Goal: Task Accomplishment & Management: Manage account settings

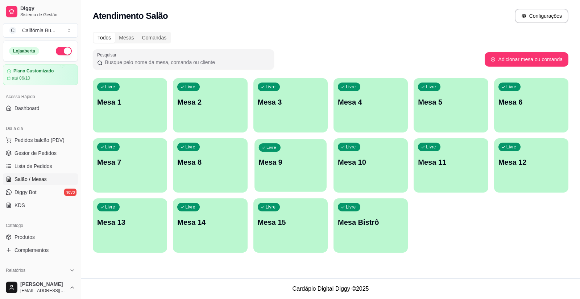
click at [293, 162] on p "Mesa 9" at bounding box center [290, 163] width 64 height 10
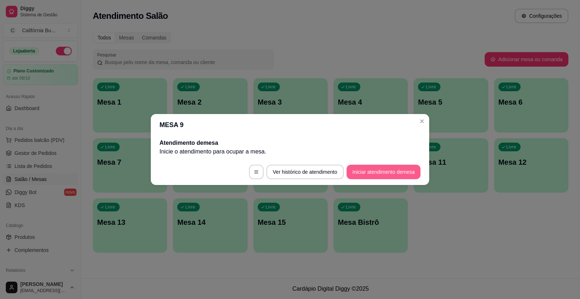
click at [385, 171] on button "Iniciar atendimento de mesa" at bounding box center [383, 172] width 74 height 14
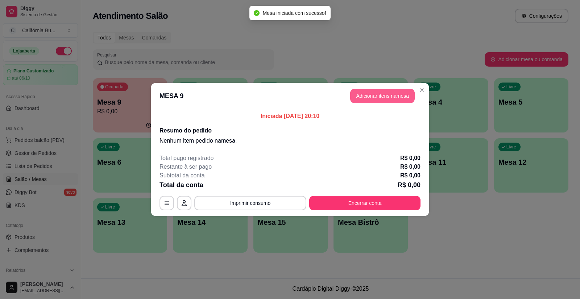
click at [384, 98] on button "Adicionar itens na mesa" at bounding box center [382, 96] width 64 height 14
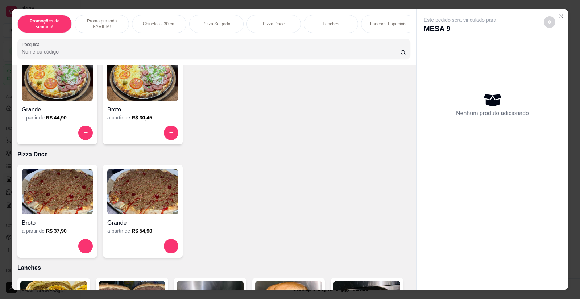
scroll to position [652, 0]
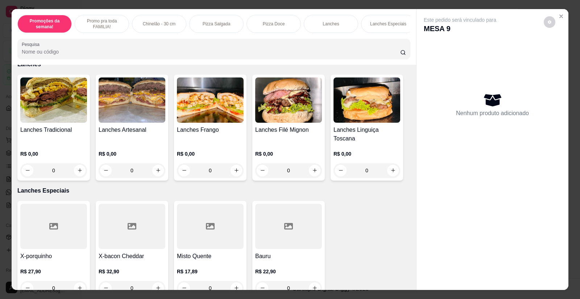
click at [128, 116] on img at bounding box center [132, 100] width 67 height 45
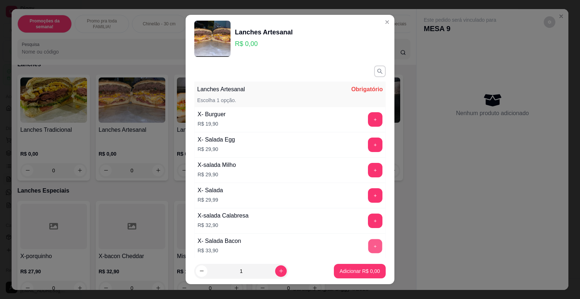
click at [368, 242] on button "+" at bounding box center [375, 246] width 14 height 14
click at [354, 270] on p "Adicionar R$ 67,80" at bounding box center [358, 271] width 42 height 7
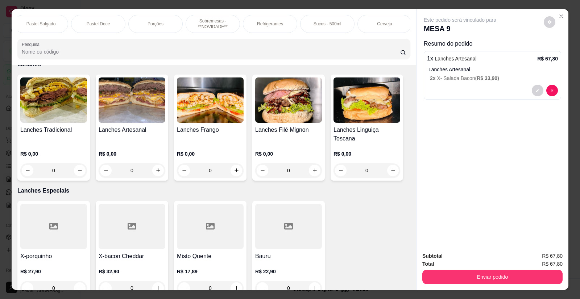
scroll to position [0, 692]
click at [334, 23] on p "Sucos - 500ml" at bounding box center [326, 24] width 28 height 6
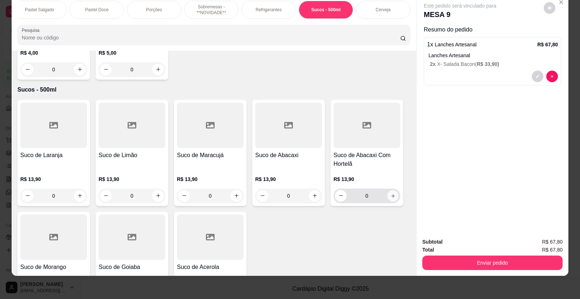
click at [389, 190] on button "increase-product-quantity" at bounding box center [392, 195] width 11 height 11
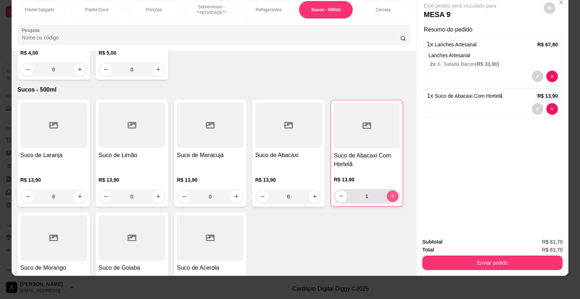
type input "1"
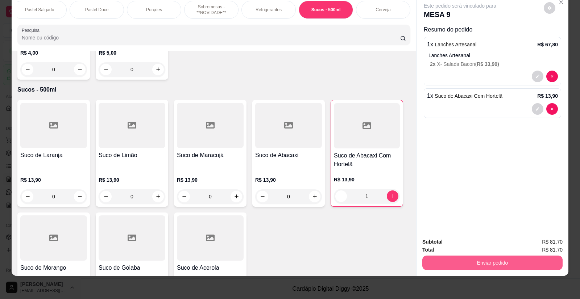
click at [473, 263] on button "Enviar pedido" at bounding box center [492, 263] width 140 height 14
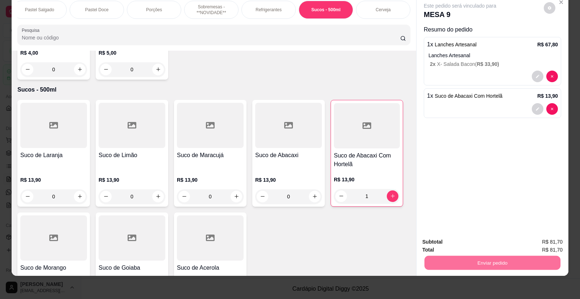
click at [553, 238] on button "Enviar pedido" at bounding box center [543, 245] width 41 height 14
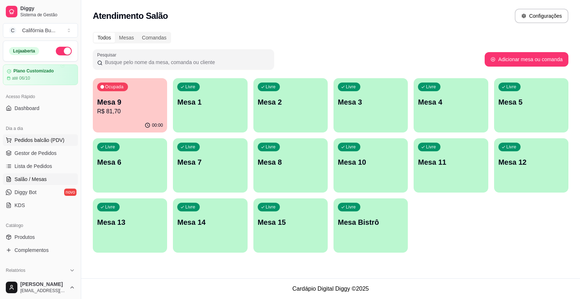
click at [32, 137] on span "Pedidos balcão (PDV)" at bounding box center [39, 140] width 50 height 7
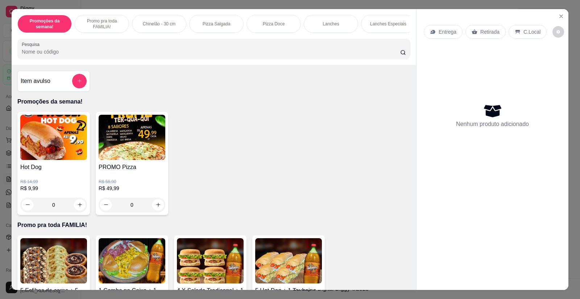
click at [77, 210] on div "0" at bounding box center [53, 205] width 67 height 14
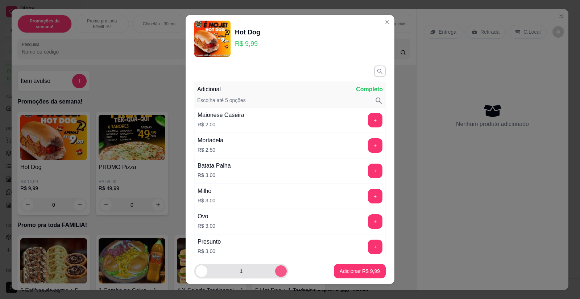
click at [275, 275] on button "increase-product-quantity" at bounding box center [281, 272] width 12 height 12
type input "2"
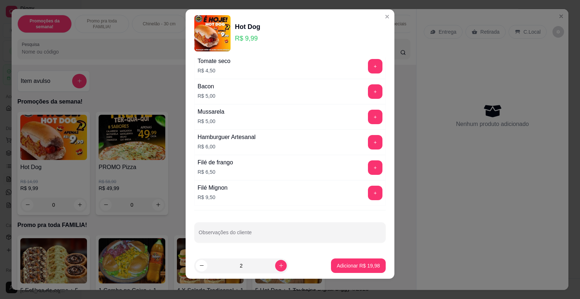
scroll to position [8, 0]
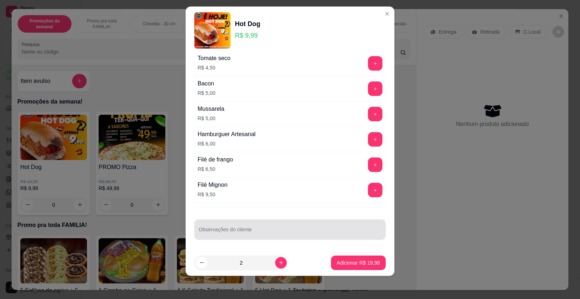
click at [242, 230] on input "Observações do cliente" at bounding box center [290, 232] width 183 height 7
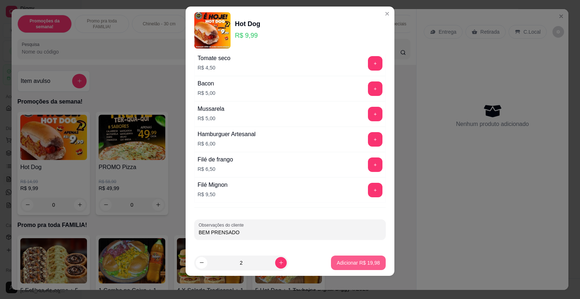
type input "BEM PRENSADO"
click at [351, 258] on button "Adicionar R$ 19,98" at bounding box center [357, 263] width 53 height 14
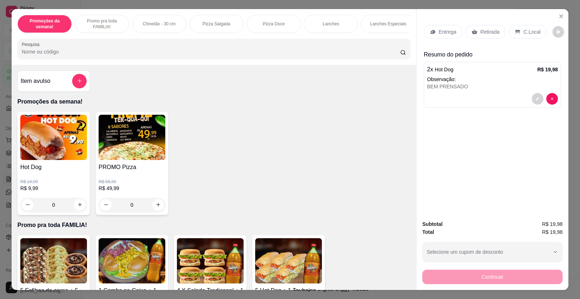
click at [486, 31] on p "Retirada" at bounding box center [489, 31] width 19 height 7
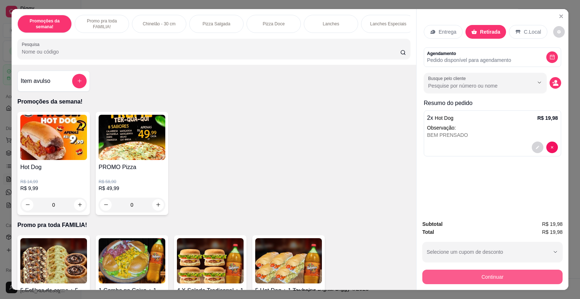
click at [486, 275] on button "Continuar" at bounding box center [492, 277] width 140 height 14
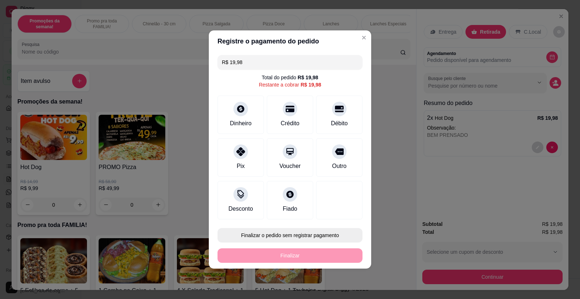
click at [303, 237] on button "Finalizar o pedido sem registrar pagamento" at bounding box center [289, 235] width 145 height 14
click at [339, 209] on button "Confirmar" at bounding box center [334, 214] width 27 height 11
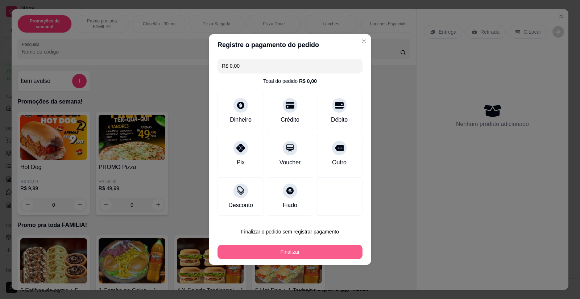
type input "R$ 0,00"
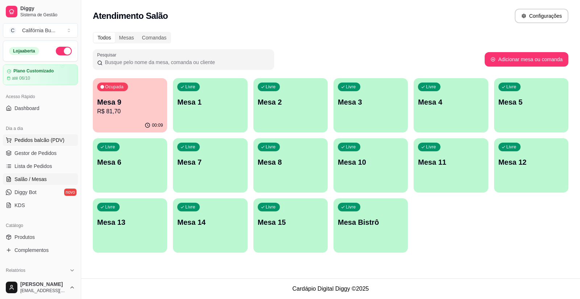
click at [37, 139] on span "Pedidos balcão (PDV)" at bounding box center [39, 140] width 50 height 7
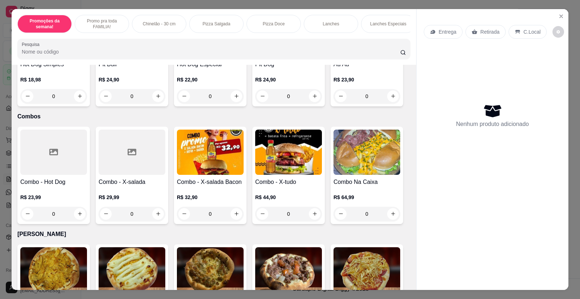
scroll to position [1087, 0]
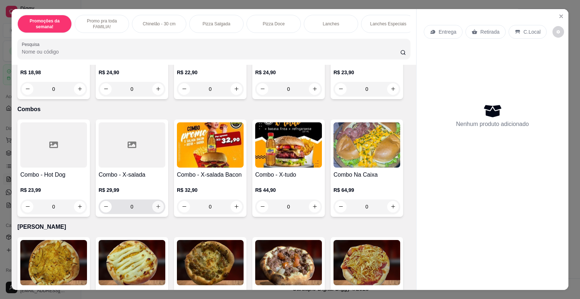
click at [158, 204] on icon "increase-product-quantity" at bounding box center [157, 206] width 5 height 5
type input "1"
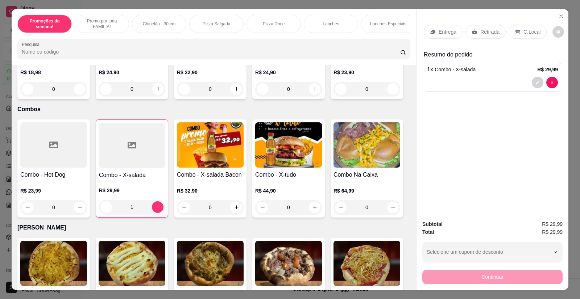
click at [442, 29] on p "Entrega" at bounding box center [447, 31] width 18 height 7
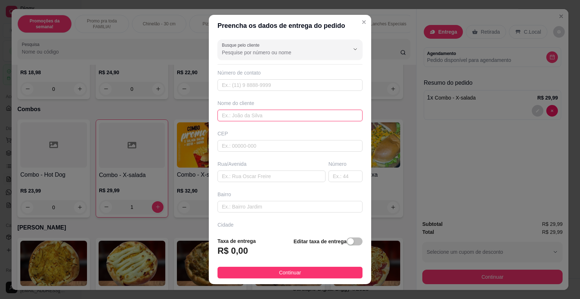
click at [246, 115] on input "text" at bounding box center [289, 116] width 145 height 12
type input "Vini"
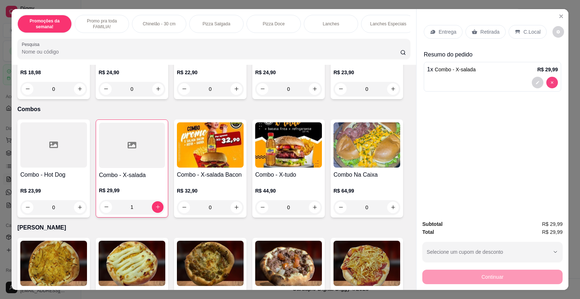
type input "0"
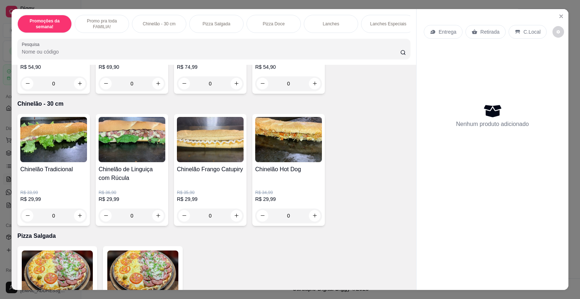
scroll to position [0, 0]
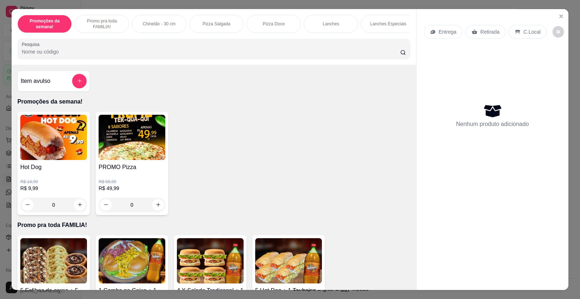
click at [76, 211] on div "0" at bounding box center [53, 205] width 67 height 14
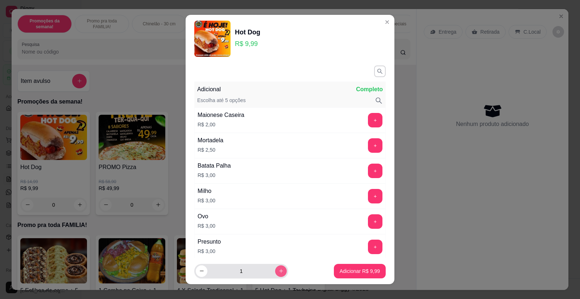
click at [275, 274] on button "increase-product-quantity" at bounding box center [281, 272] width 12 height 12
type input "2"
click at [343, 272] on p "Adicionar R$ 19,98" at bounding box center [358, 271] width 43 height 7
type input "2"
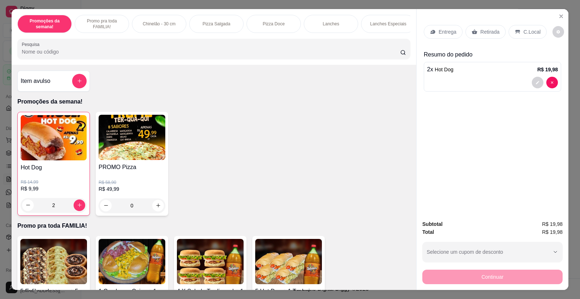
click at [439, 29] on p "Entrega" at bounding box center [447, 31] width 18 height 7
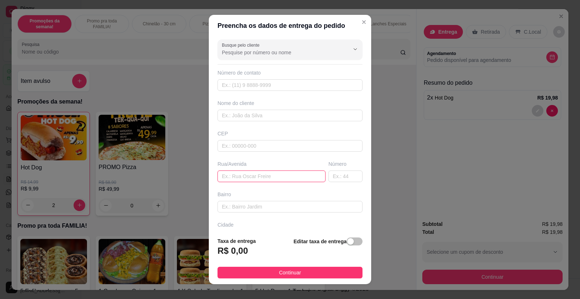
paste input "[STREET_ADDRESS][PERSON_NAME]"
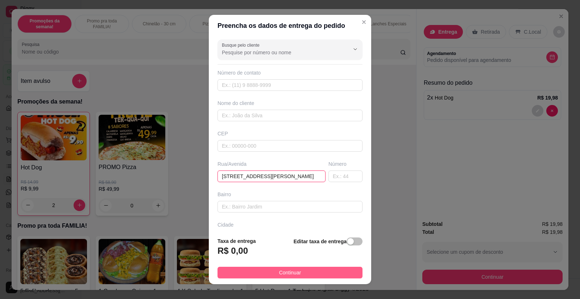
type input "[STREET_ADDRESS][PERSON_NAME]"
click at [302, 270] on button "Continuar" at bounding box center [289, 273] width 145 height 12
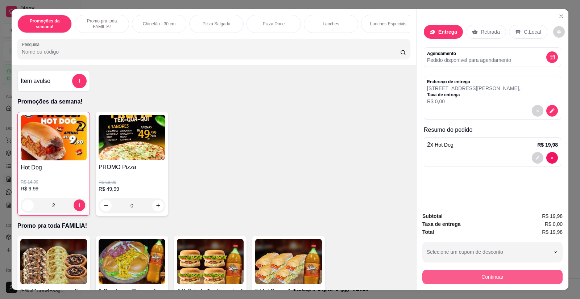
click at [484, 276] on button "Continuar" at bounding box center [492, 277] width 140 height 14
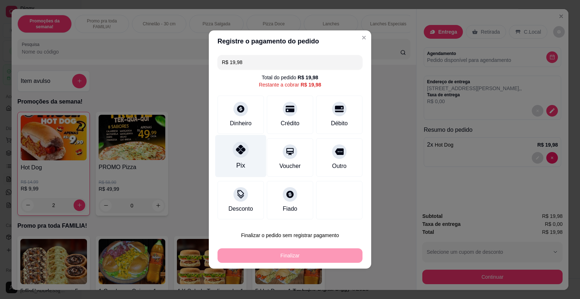
click at [243, 151] on icon at bounding box center [240, 149] width 9 height 9
type input "R$ 0,00"
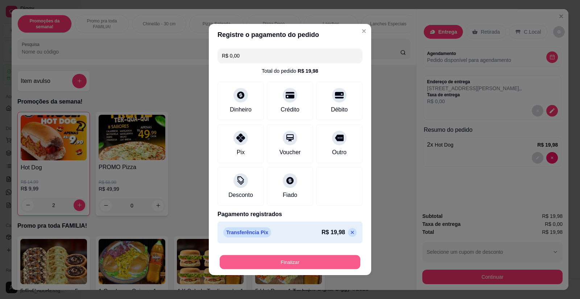
click at [312, 265] on button "Finalizar" at bounding box center [290, 262] width 141 height 14
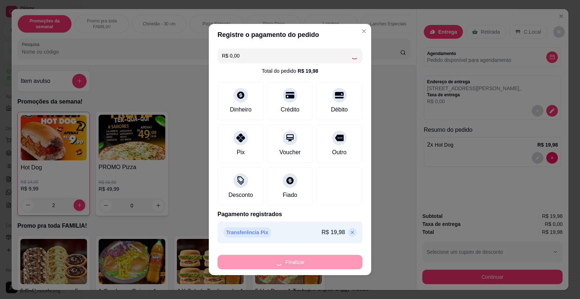
type input "0"
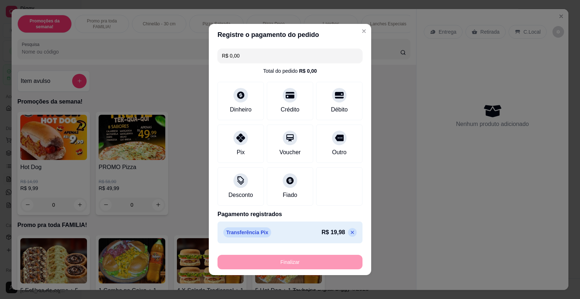
type input "-R$ 19,98"
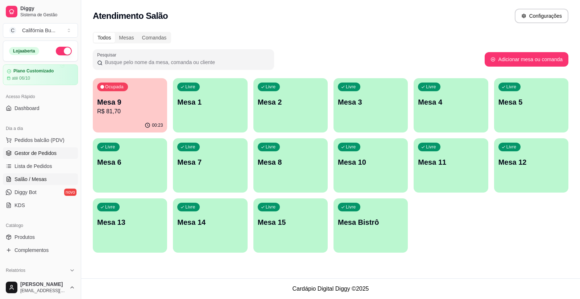
click at [28, 156] on span "Gestor de Pedidos" at bounding box center [35, 153] width 42 height 7
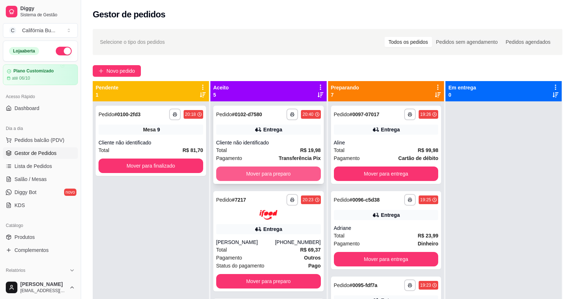
click at [271, 171] on button "Mover para preparo" at bounding box center [268, 174] width 105 height 14
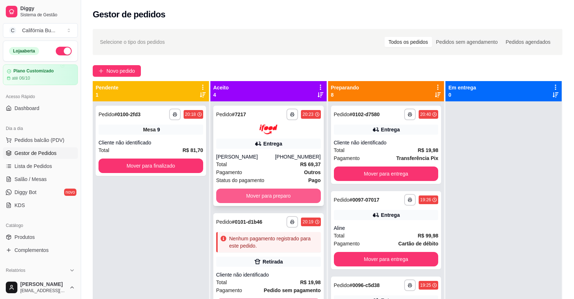
click at [270, 197] on button "Mover para preparo" at bounding box center [268, 196] width 105 height 14
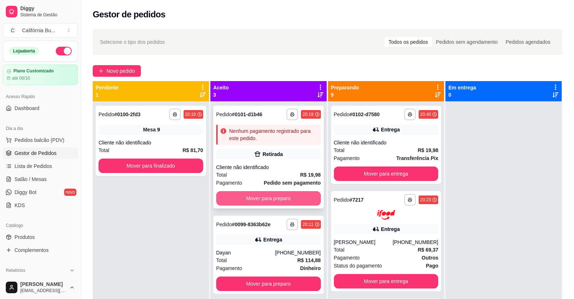
click at [277, 195] on button "Mover para preparo" at bounding box center [268, 198] width 105 height 14
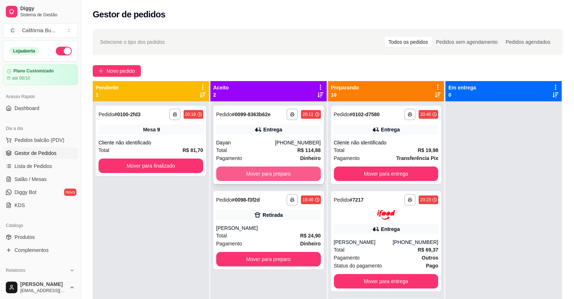
click at [284, 168] on button "Mover para preparo" at bounding box center [268, 174] width 105 height 14
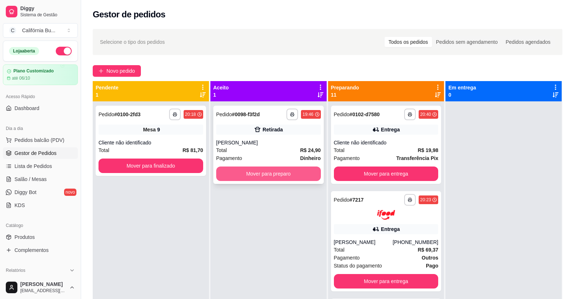
click at [290, 171] on button "Mover para preparo" at bounding box center [268, 174] width 105 height 14
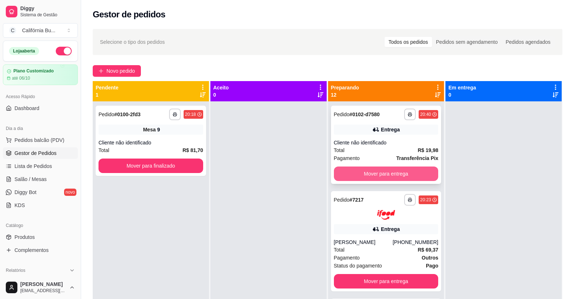
click at [385, 174] on button "Mover para entrega" at bounding box center [386, 174] width 105 height 14
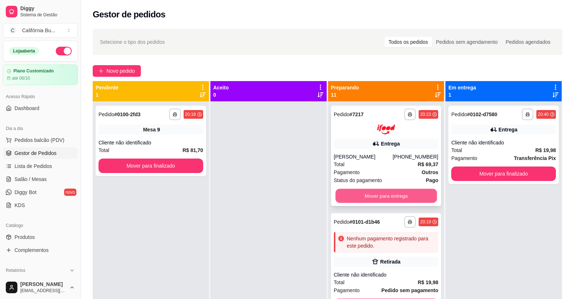
click at [381, 197] on button "Mover para entrega" at bounding box center [385, 196] width 101 height 14
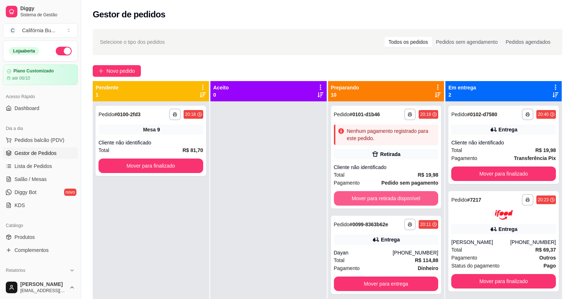
click at [381, 197] on button "Mover para retirada disponível" at bounding box center [386, 198] width 105 height 14
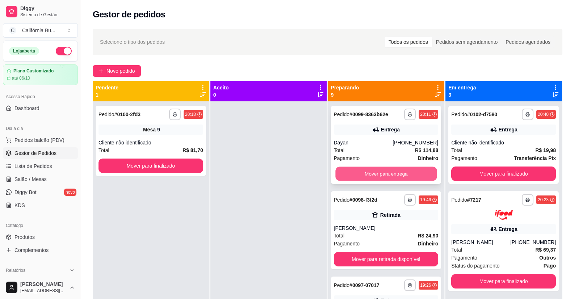
click at [377, 176] on button "Mover para entrega" at bounding box center [385, 174] width 101 height 14
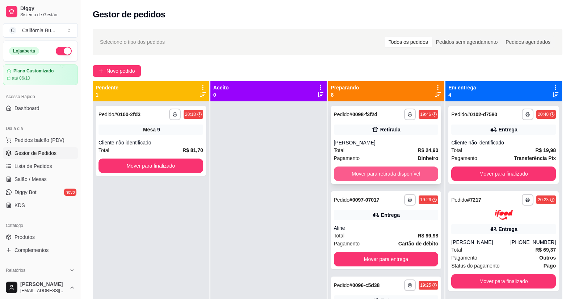
click at [380, 171] on button "Mover para retirada disponível" at bounding box center [386, 174] width 105 height 14
click at [377, 175] on button "Mover para entrega" at bounding box center [385, 174] width 101 height 14
click at [377, 175] on button "Mover para entrega" at bounding box center [386, 174] width 105 height 14
click at [377, 175] on button "Mover para entrega" at bounding box center [385, 174] width 101 height 14
click at [377, 175] on button "Mover para entrega" at bounding box center [386, 174] width 105 height 14
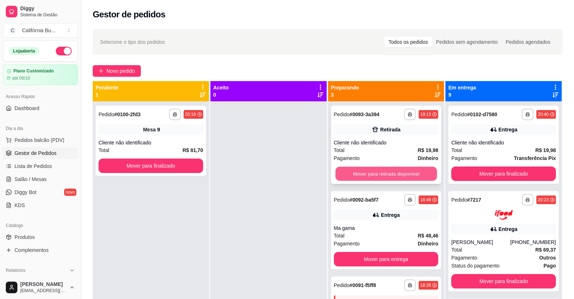
click at [387, 171] on button "Mover para retirada disponível" at bounding box center [385, 174] width 101 height 14
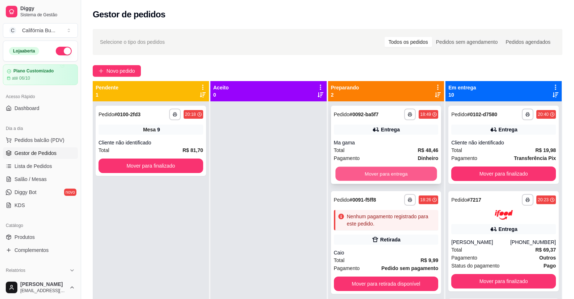
click at [389, 174] on button "Mover para entrega" at bounding box center [385, 174] width 101 height 14
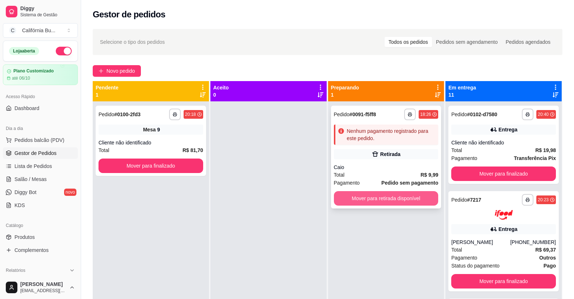
click at [375, 196] on button "Mover para retirada disponível" at bounding box center [386, 198] width 105 height 14
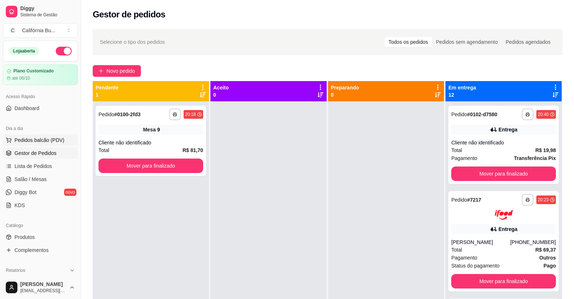
click at [50, 136] on button "Pedidos balcão (PDV)" at bounding box center [40, 140] width 75 height 12
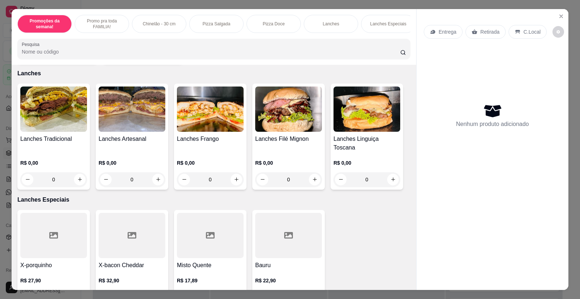
scroll to position [652, 0]
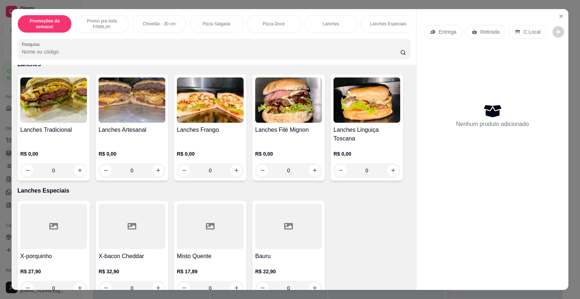
click at [53, 129] on div "Lanches Tradicional R$ 0,00 0" at bounding box center [53, 128] width 72 height 106
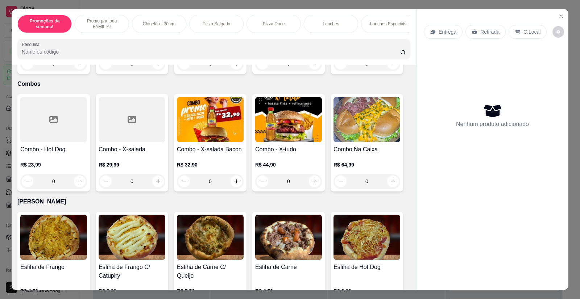
scroll to position [1087, 0]
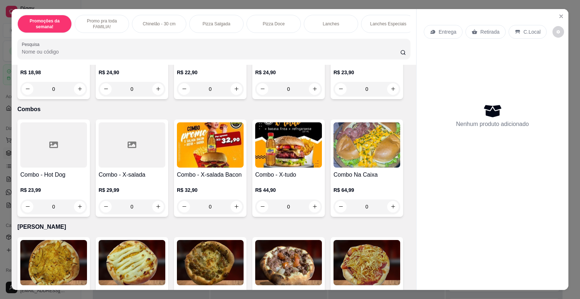
click at [120, 157] on div at bounding box center [132, 144] width 67 height 45
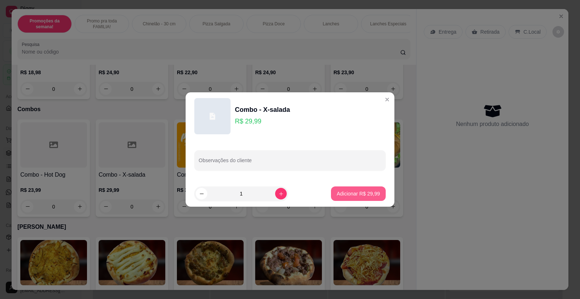
click at [342, 191] on p "Adicionar R$ 29,99" at bounding box center [358, 193] width 43 height 7
type input "1"
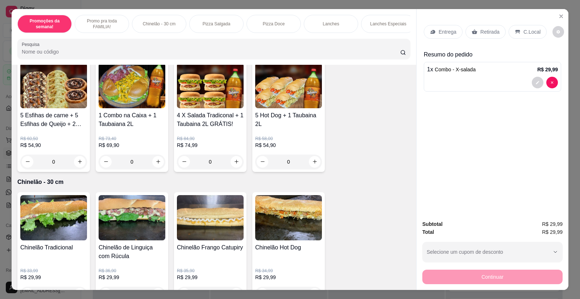
scroll to position [0, 0]
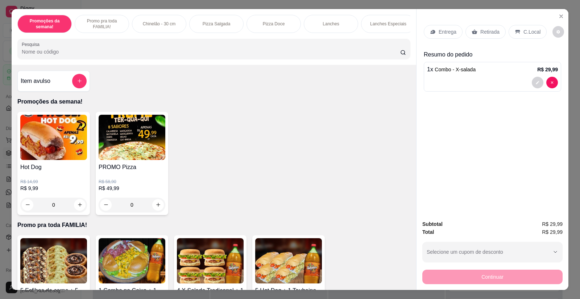
click at [77, 84] on icon "add-separate-item" at bounding box center [79, 80] width 5 height 5
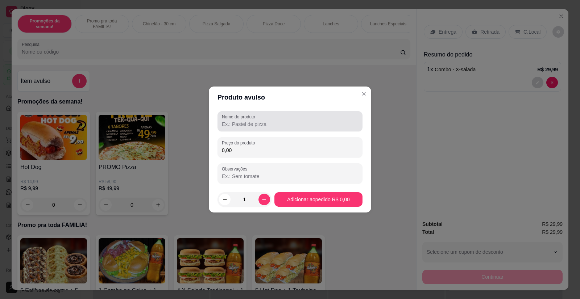
click at [242, 119] on label "Nome do produto" at bounding box center [240, 117] width 36 height 6
click at [242, 121] on input "Nome do produto" at bounding box center [290, 124] width 136 height 7
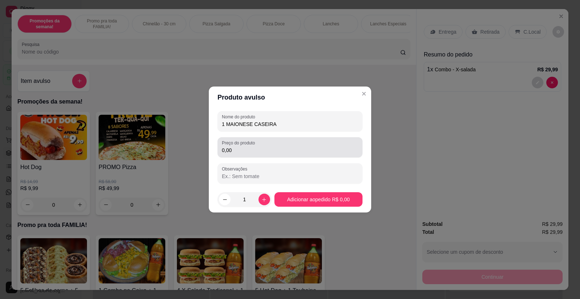
type input "1 MAIONESE CASEIRA"
click at [237, 153] on input "0,00" at bounding box center [290, 150] width 136 height 7
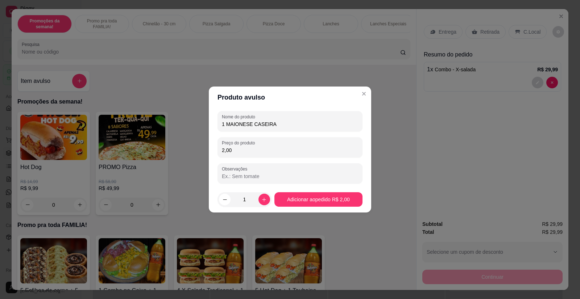
type input "2,00"
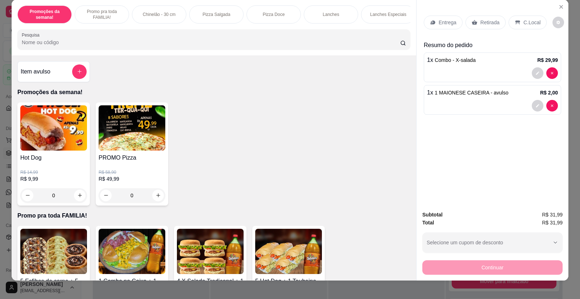
scroll to position [14, 0]
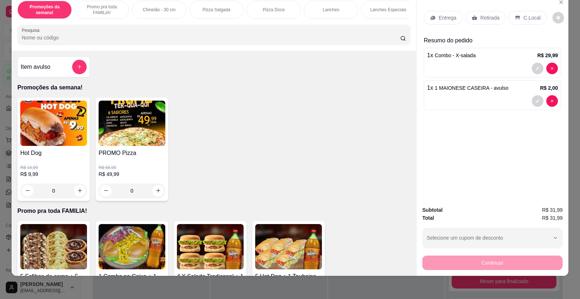
click at [441, 19] on p "Entrega" at bounding box center [447, 17] width 18 height 7
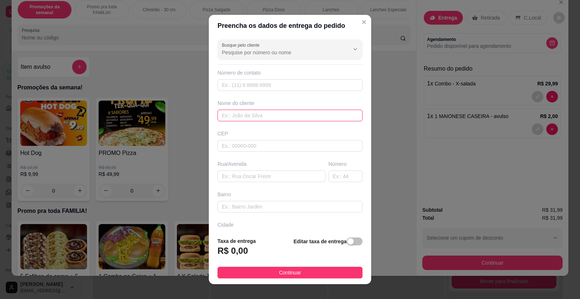
click at [233, 117] on input "text" at bounding box center [289, 116] width 145 height 12
paste input "Vini"
type input "Vini"
click at [241, 176] on input "text" at bounding box center [271, 177] width 108 height 12
paste input "É no tanger bloco 1 403"
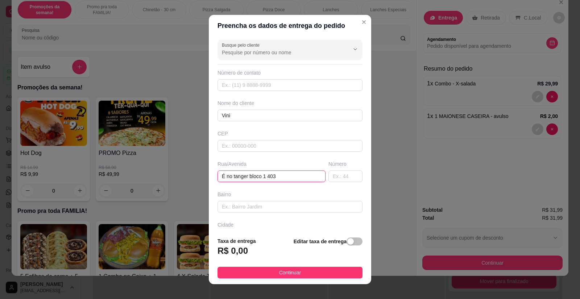
click at [268, 176] on input "É no tanger bloco 1 403" at bounding box center [271, 177] width 108 height 12
drag, startPoint x: 273, startPoint y: 176, endPoint x: 246, endPoint y: 176, distance: 27.2
click at [246, 176] on input "É no tanger bloco 1 403" at bounding box center [271, 177] width 108 height 12
drag, startPoint x: 229, startPoint y: 175, endPoint x: 184, endPoint y: 175, distance: 44.9
click at [184, 175] on div "Preencha os dados de entrega do pedido Busque pelo cliente Número de contato No…" at bounding box center [290, 149] width 580 height 299
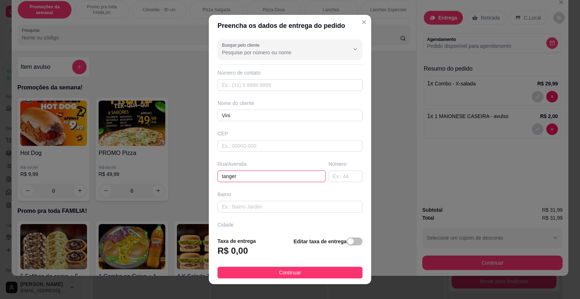
drag, startPoint x: 223, startPoint y: 175, endPoint x: 234, endPoint y: 175, distance: 11.2
click at [223, 175] on input "tanger" at bounding box center [271, 177] width 108 height 12
type input "Tanger"
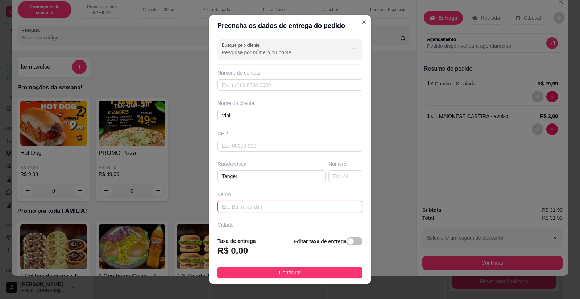
click at [235, 206] on input "text" at bounding box center [289, 207] width 145 height 12
paste input "bloco 1 403"
click at [236, 207] on input "bloco 1 403" at bounding box center [289, 207] width 145 height 12
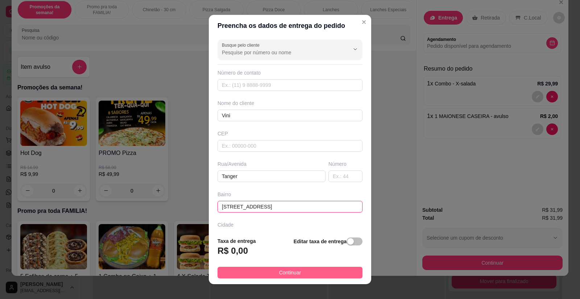
type input "[STREET_ADDRESS]"
click at [289, 273] on span "Continuar" at bounding box center [290, 273] width 22 height 8
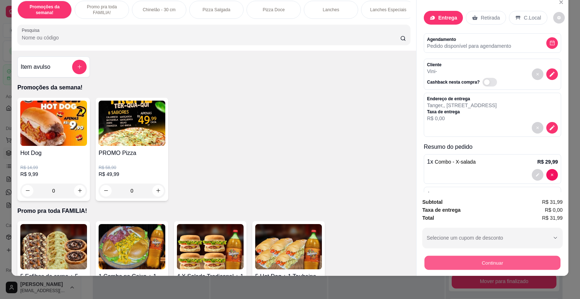
click at [510, 260] on button "Continuar" at bounding box center [492, 263] width 136 height 14
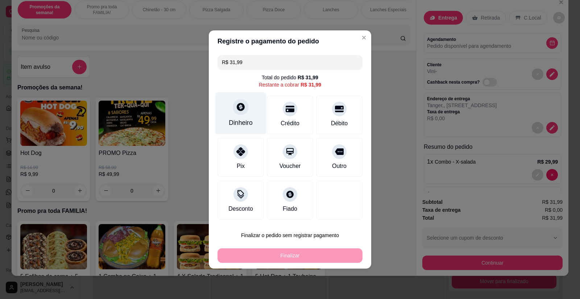
click at [244, 122] on div "Dinheiro" at bounding box center [241, 122] width 24 height 9
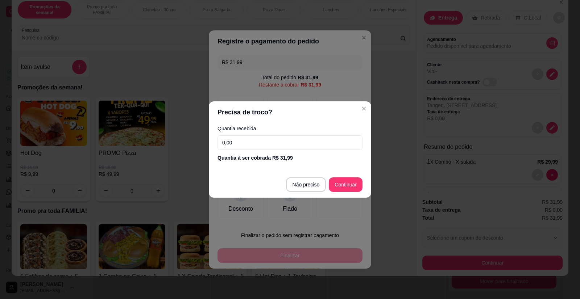
click at [305, 145] on input "0,00" at bounding box center [289, 142] width 145 height 14
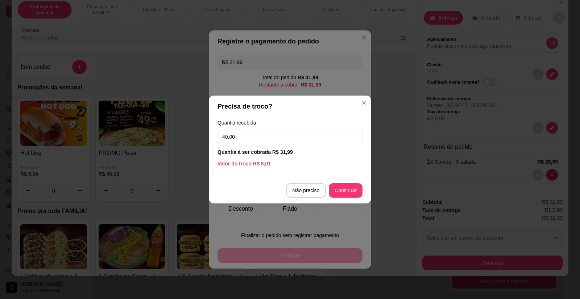
type input "40,00"
type input "R$ 0,00"
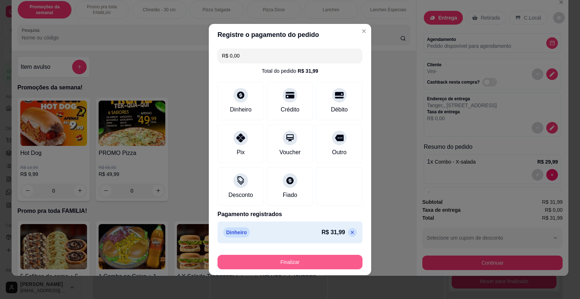
click at [319, 266] on button "Finalizar" at bounding box center [289, 262] width 145 height 14
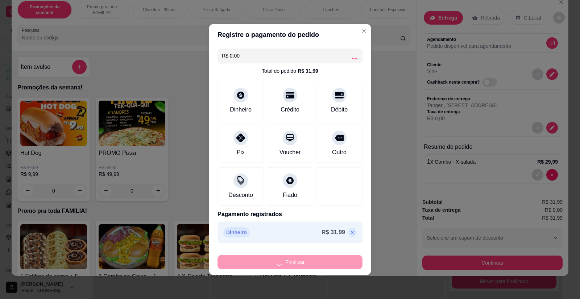
type input "0"
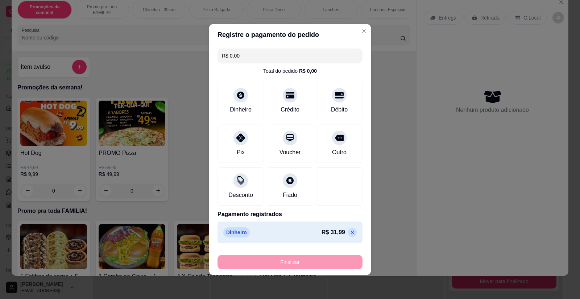
type input "-R$ 31,99"
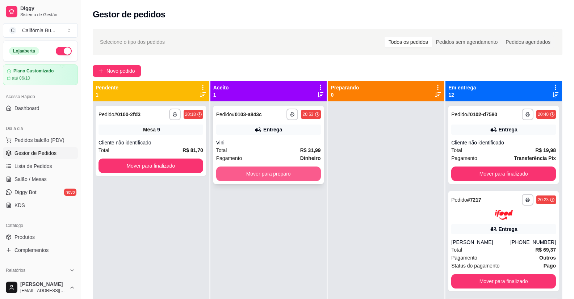
click at [294, 169] on button "Mover para preparo" at bounding box center [268, 174] width 105 height 14
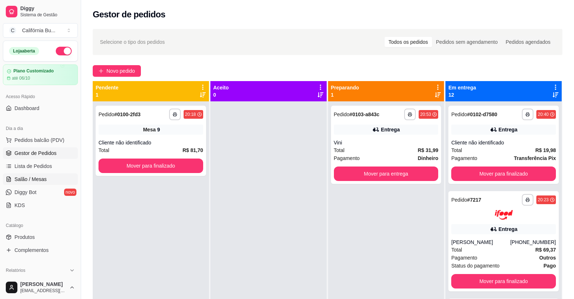
click at [33, 176] on span "Salão / Mesas" at bounding box center [30, 179] width 32 height 7
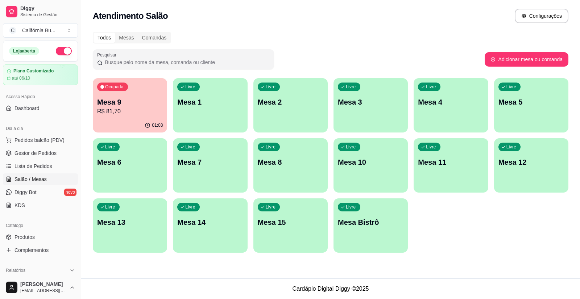
click at [129, 114] on p "R$ 81,70" at bounding box center [130, 111] width 66 height 9
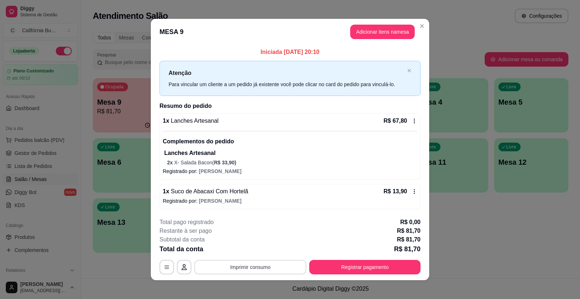
click at [247, 270] on button "Imprimir consumo" at bounding box center [250, 267] width 112 height 14
click at [250, 238] on button "Balcão" at bounding box center [249, 235] width 51 height 11
click at [380, 270] on button "Registrar pagamento" at bounding box center [365, 267] width 108 height 14
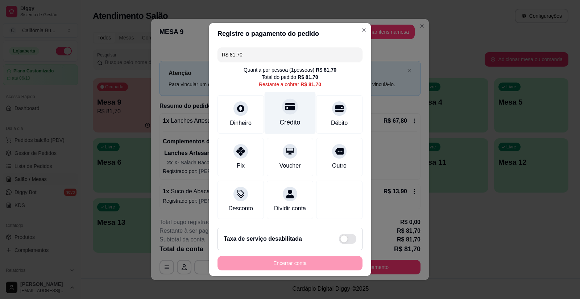
click at [284, 118] on div "Crédito" at bounding box center [290, 122] width 21 height 9
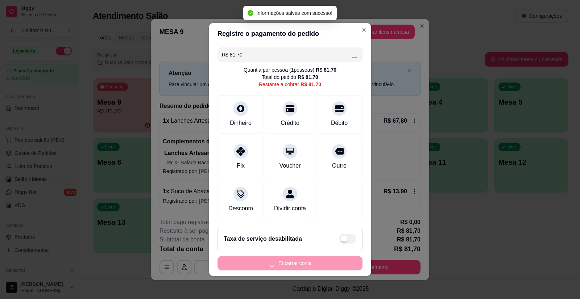
type input "R$ 0,00"
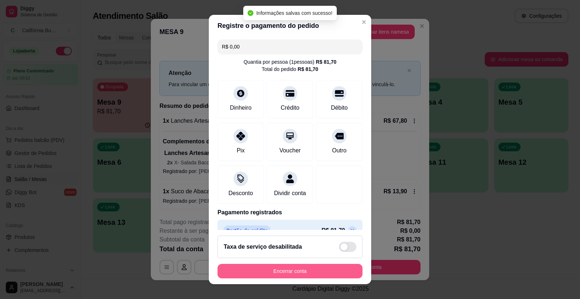
click at [321, 267] on button "Encerrar conta" at bounding box center [289, 271] width 145 height 14
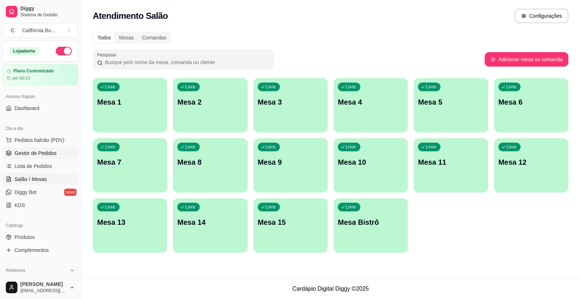
click at [30, 153] on span "Gestor de Pedidos" at bounding box center [35, 153] width 42 height 7
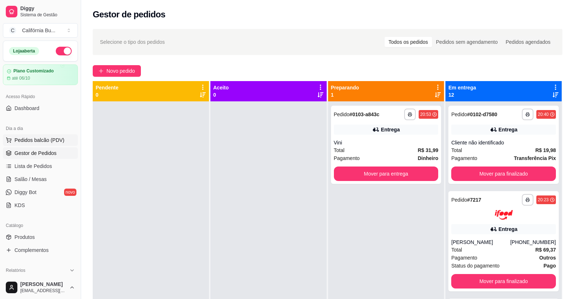
click at [41, 140] on span "Pedidos balcão (PDV)" at bounding box center [39, 140] width 50 height 7
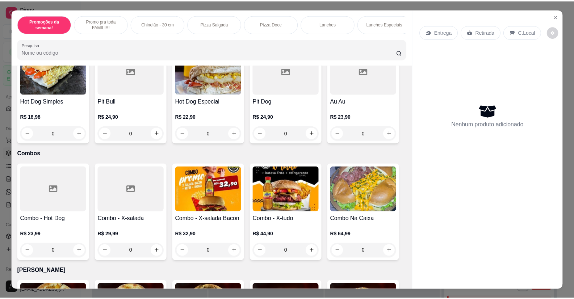
scroll to position [1051, 0]
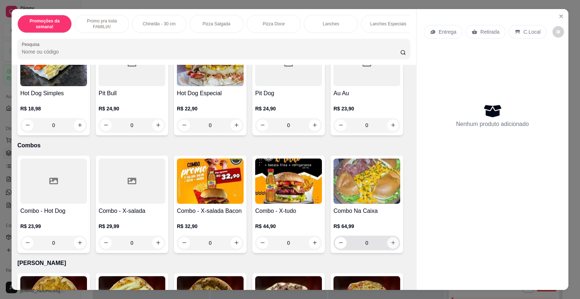
click at [391, 241] on icon "increase-product-quantity" at bounding box center [392, 242] width 5 height 5
type input "1"
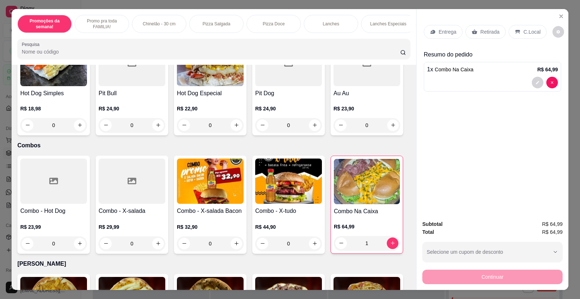
click at [489, 37] on div "Retirada" at bounding box center [485, 32] width 40 height 14
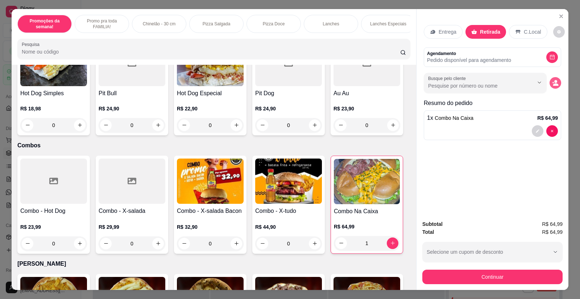
click at [556, 81] on button "decrease-product-quantity" at bounding box center [555, 83] width 12 height 12
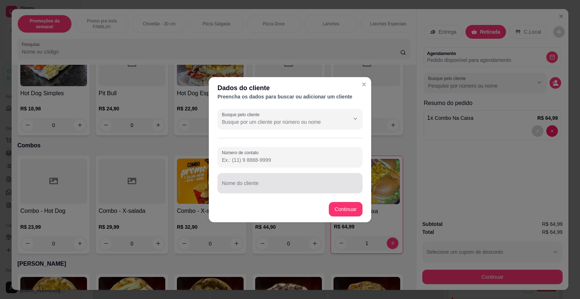
click at [261, 192] on div "Nome do cliente" at bounding box center [289, 183] width 145 height 20
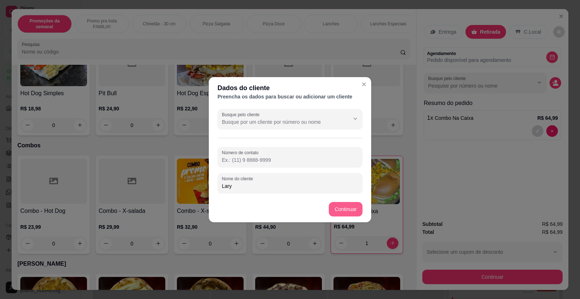
type input "Lary"
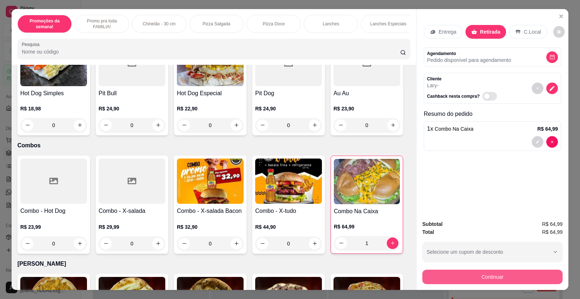
click at [449, 273] on button "Continuar" at bounding box center [492, 277] width 140 height 14
click at [338, 120] on div "Débito" at bounding box center [339, 122] width 18 height 9
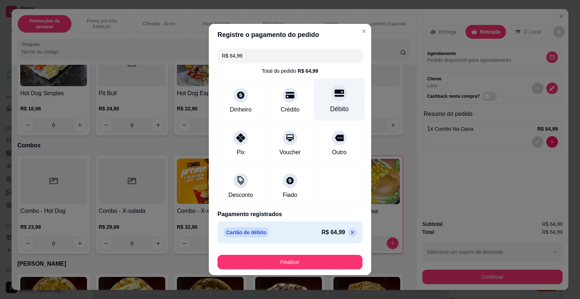
type input "R$ 0,00"
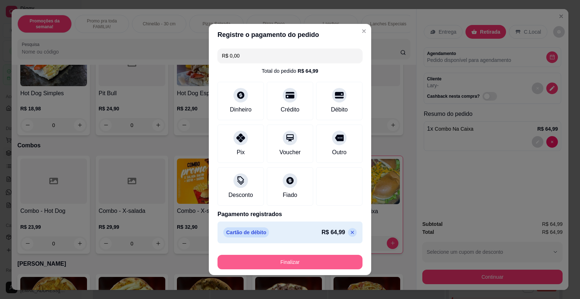
click at [288, 266] on button "Finalizar" at bounding box center [289, 262] width 145 height 14
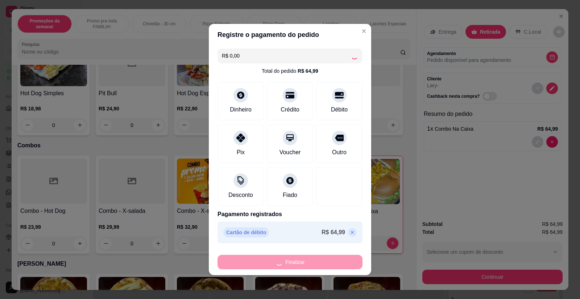
type input "0"
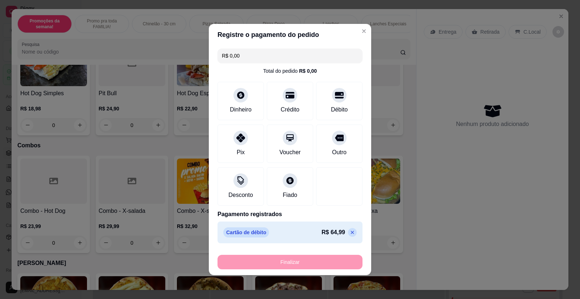
type input "-R$ 64,99"
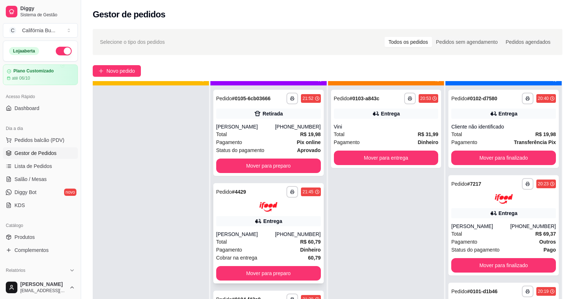
scroll to position [20, 0]
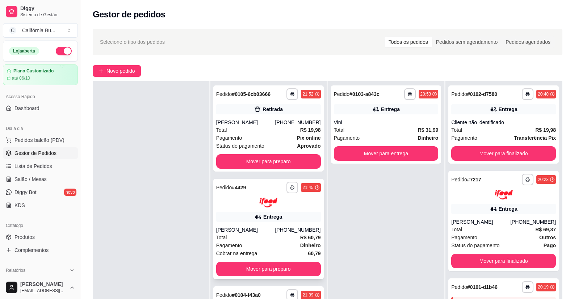
click at [267, 235] on div "Total R$ 60,79" at bounding box center [268, 238] width 105 height 8
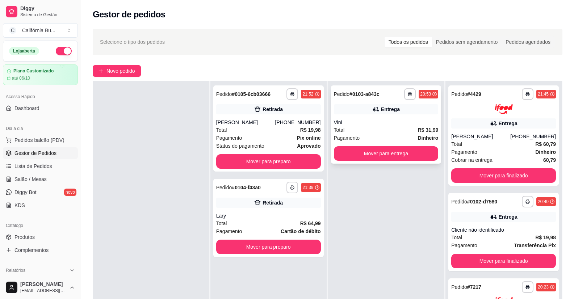
scroll to position [0, 0]
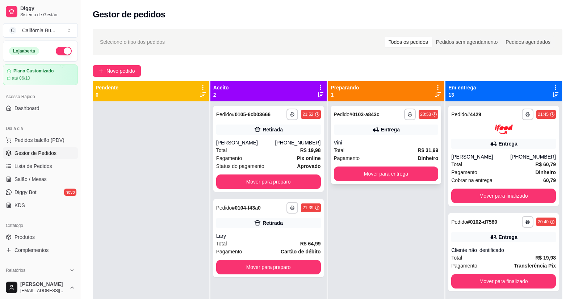
click at [375, 139] on div "Vini" at bounding box center [386, 142] width 105 height 7
click at [499, 167] on div "Total R$ 60,79" at bounding box center [503, 164] width 105 height 8
click at [509, 142] on div "Entrega" at bounding box center [508, 143] width 19 height 7
click at [500, 229] on div "**********" at bounding box center [503, 252] width 110 height 78
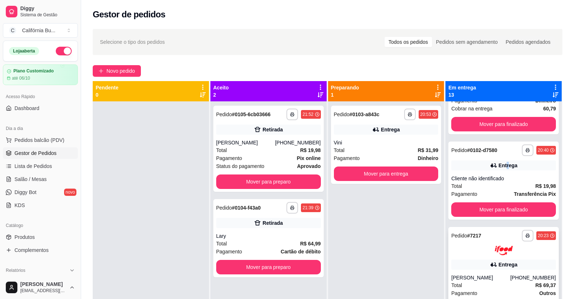
scroll to position [72, 0]
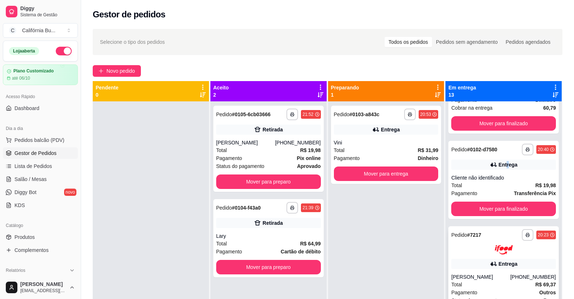
click at [495, 251] on img at bounding box center [504, 250] width 18 height 10
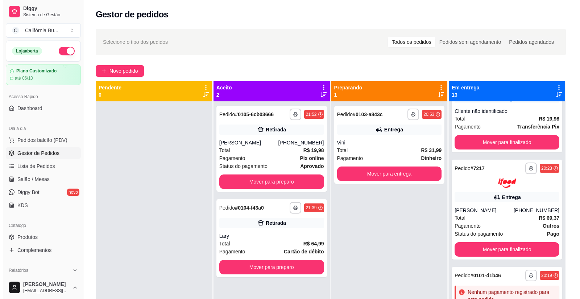
scroll to position [145, 0]
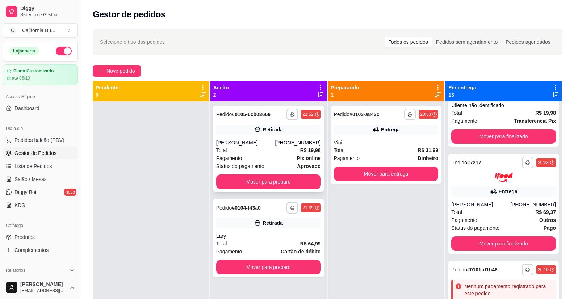
click at [263, 158] on div "Pagamento Pix online" at bounding box center [268, 158] width 105 height 8
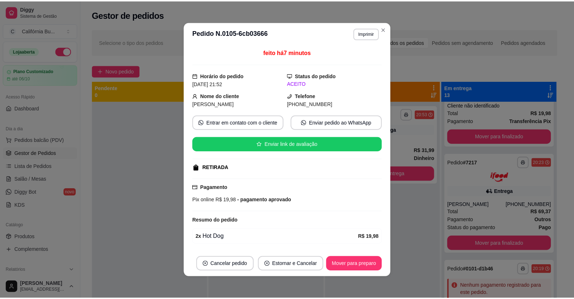
scroll to position [1, 0]
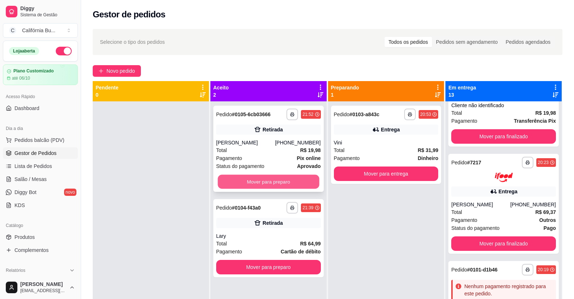
click at [281, 181] on button "Mover para preparo" at bounding box center [268, 182] width 101 height 14
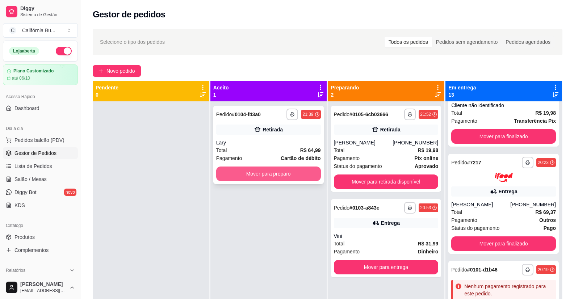
click at [285, 177] on button "Mover para preparo" at bounding box center [268, 174] width 105 height 14
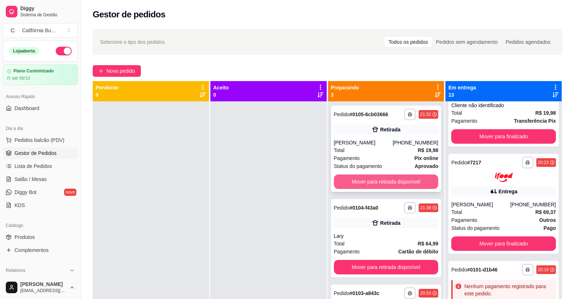
click at [401, 179] on button "Mover para retirada disponível" at bounding box center [386, 182] width 105 height 14
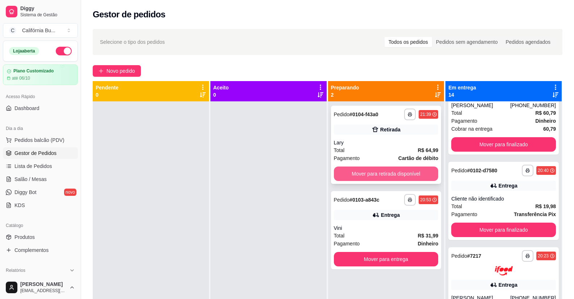
scroll to position [238, 0]
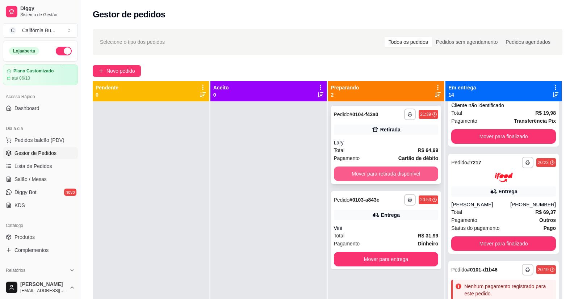
click at [397, 174] on button "Mover para retirada disponível" at bounding box center [386, 174] width 105 height 14
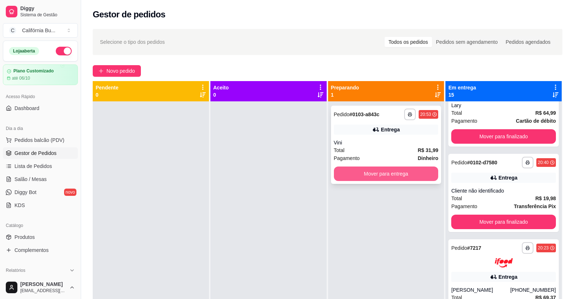
scroll to position [324, 0]
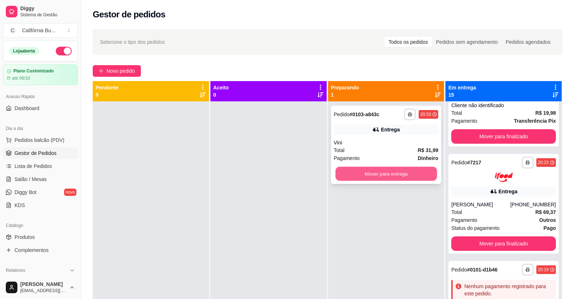
click at [396, 177] on button "Mover para entrega" at bounding box center [385, 174] width 101 height 14
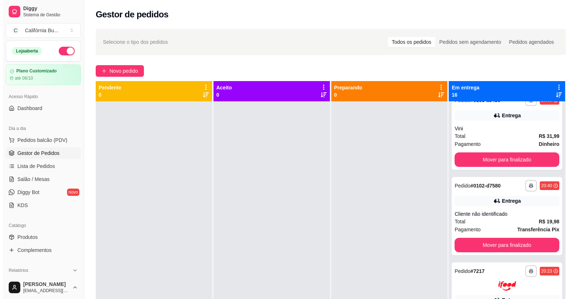
scroll to position [47, 0]
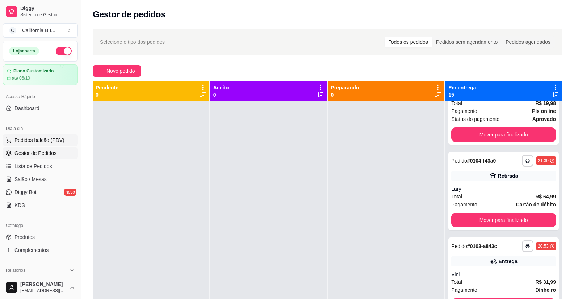
click at [31, 140] on span "Pedidos balcão (PDV)" at bounding box center [39, 140] width 50 height 7
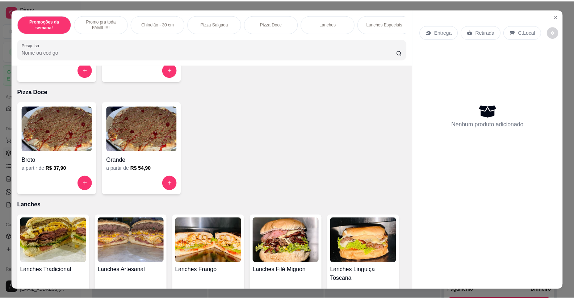
scroll to position [543, 0]
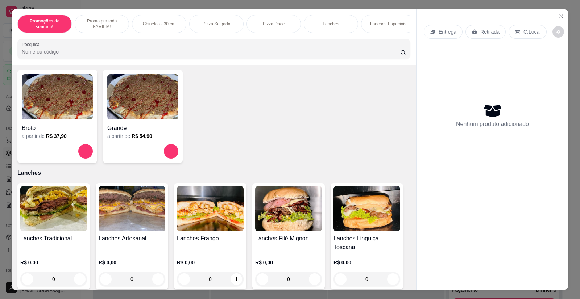
click at [68, 209] on img at bounding box center [53, 208] width 67 height 45
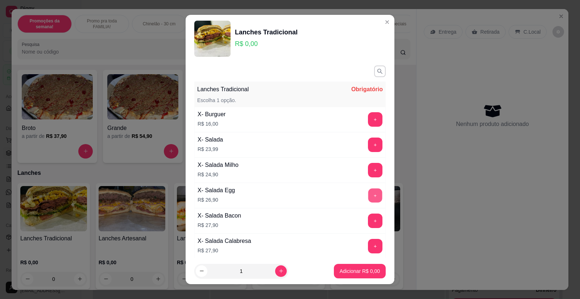
click at [368, 196] on button "+" at bounding box center [375, 196] width 14 height 14
click at [355, 272] on p "Adicionar R$ 26,90" at bounding box center [358, 271] width 43 height 7
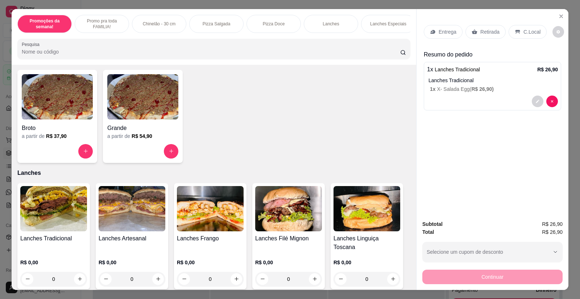
click at [481, 31] on p "Retirada" at bounding box center [489, 31] width 19 height 7
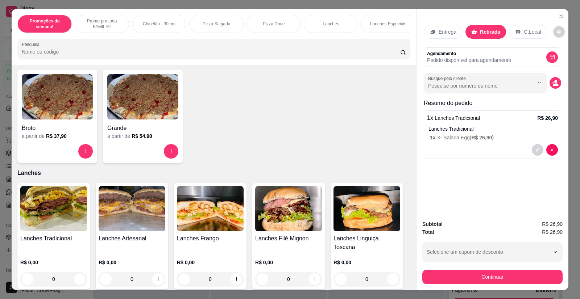
click at [493, 283] on button "Continuar" at bounding box center [492, 277] width 140 height 14
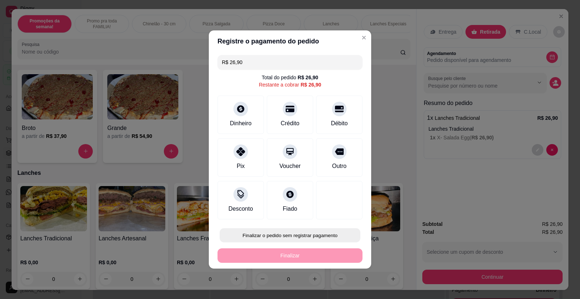
click at [281, 241] on button "Finalizar o pedido sem registrar pagamento" at bounding box center [290, 236] width 141 height 14
click at [330, 214] on button "Confirmar" at bounding box center [334, 214] width 26 height 11
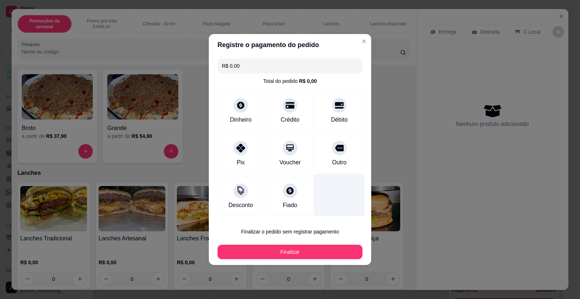
type input "R$ 0,00"
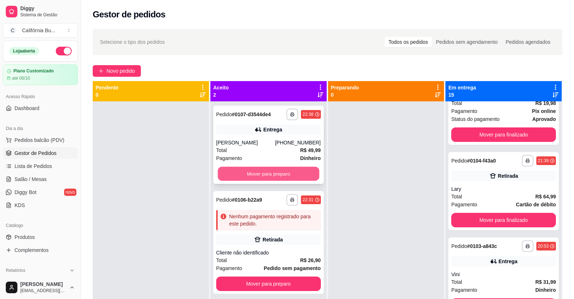
click at [280, 177] on button "Mover para preparo" at bounding box center [268, 174] width 101 height 14
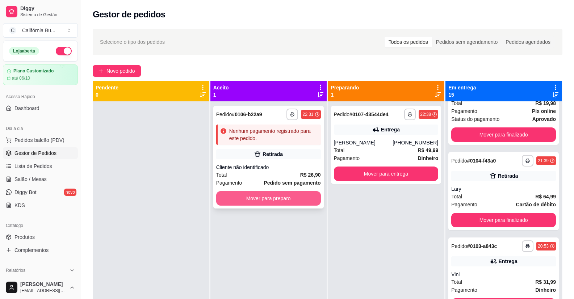
click at [285, 201] on button "Mover para preparo" at bounding box center [268, 198] width 105 height 14
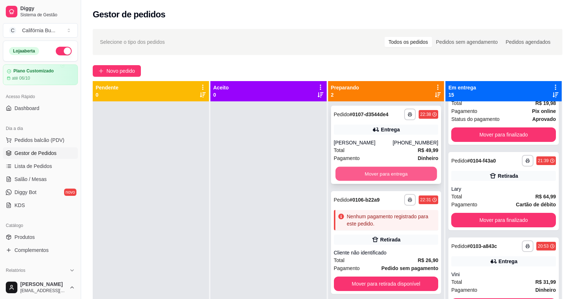
click at [379, 174] on button "Mover para entrega" at bounding box center [385, 174] width 101 height 14
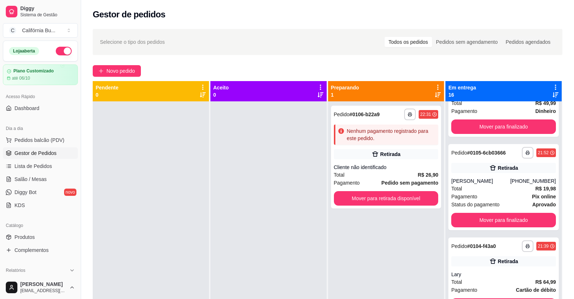
scroll to position [133, 0]
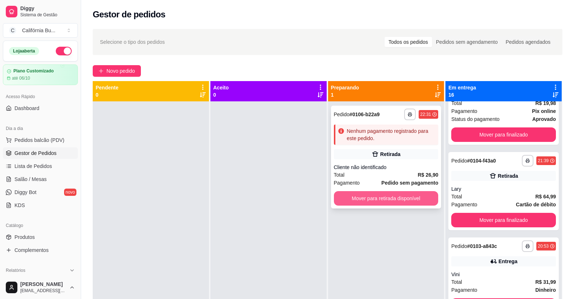
click at [383, 202] on button "Mover para retirada disponível" at bounding box center [386, 198] width 105 height 14
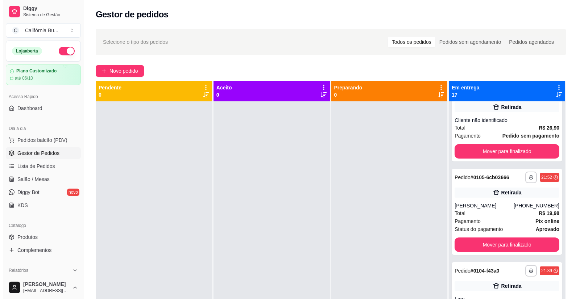
scroll to position [243, 0]
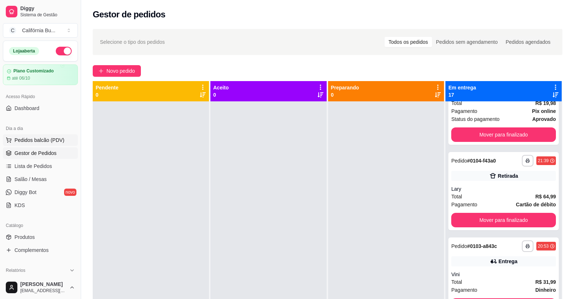
click at [39, 142] on span "Pedidos balcão (PDV)" at bounding box center [39, 140] width 50 height 7
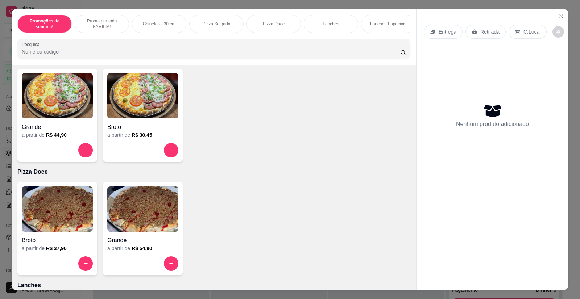
scroll to position [398, 0]
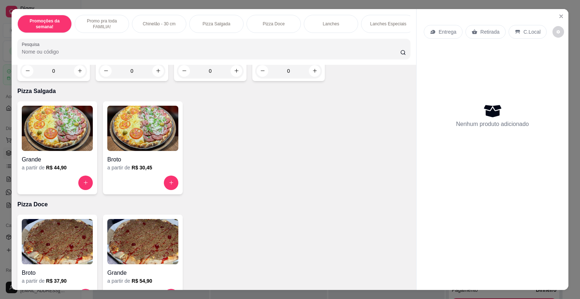
click at [53, 141] on img at bounding box center [57, 128] width 71 height 45
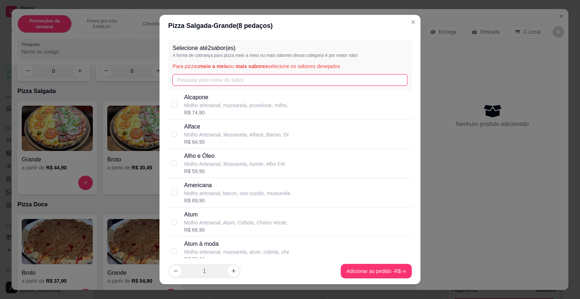
click at [211, 83] on input "text" at bounding box center [289, 80] width 235 height 12
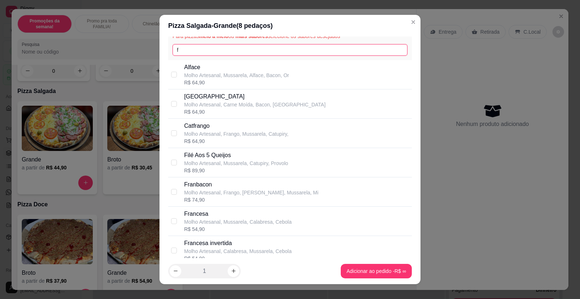
scroll to position [36, 0]
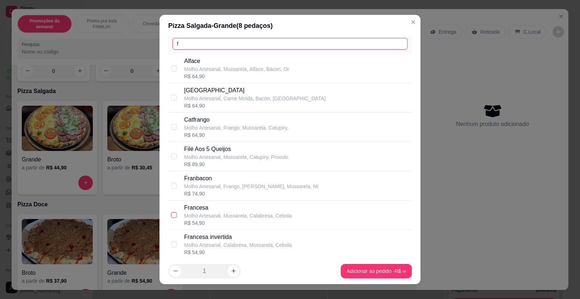
type input "f"
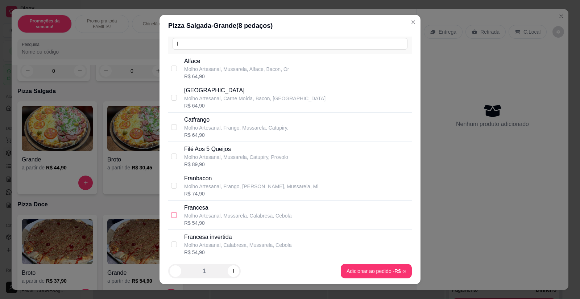
click at [172, 216] on input "checkbox" at bounding box center [174, 215] width 6 height 6
checkbox input "true"
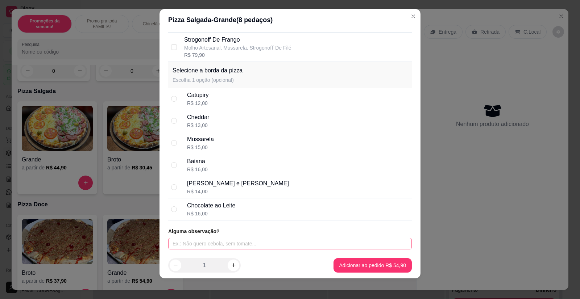
scroll to position [8, 0]
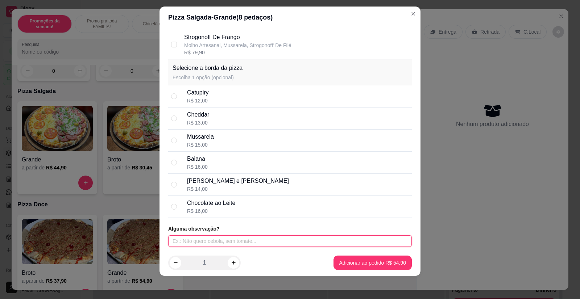
click at [209, 244] on input "text" at bounding box center [289, 241] width 243 height 12
type input "SEM CEBOLA E SEM CHEIRO VERDE"
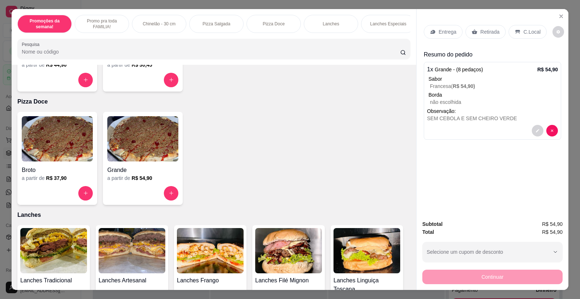
scroll to position [471, 0]
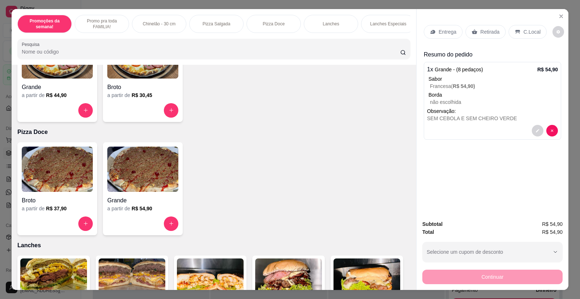
click at [135, 181] on img at bounding box center [142, 169] width 71 height 45
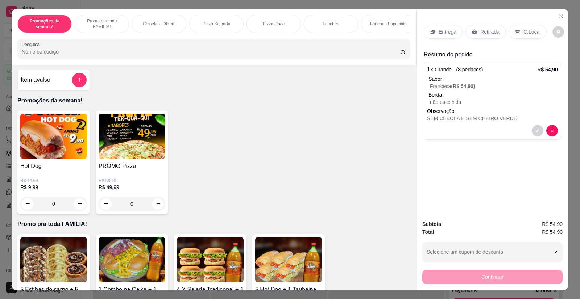
scroll to position [0, 0]
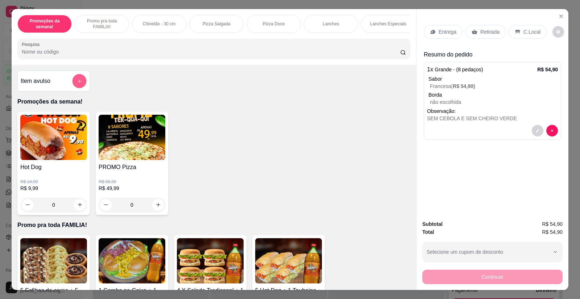
click at [79, 84] on icon "add-separate-item" at bounding box center [79, 81] width 5 height 5
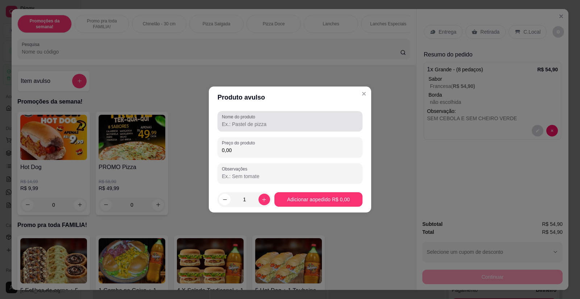
click at [241, 124] on input "Nome do produto" at bounding box center [290, 124] width 136 height 7
type input "p"
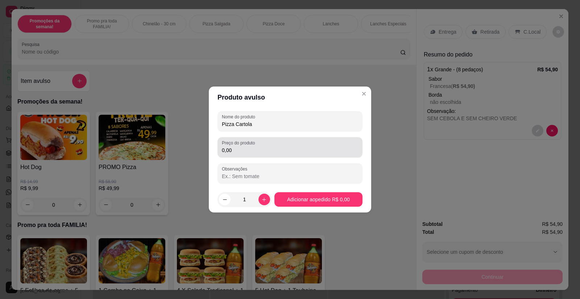
type input "Pizza Cartola"
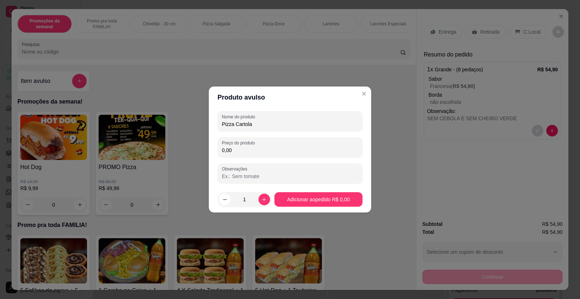
click at [242, 153] on input "0,00" at bounding box center [290, 150] width 136 height 7
type input "54,90"
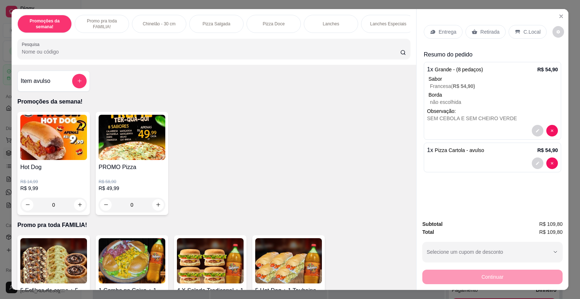
click at [441, 33] on p "Entrega" at bounding box center [447, 31] width 18 height 7
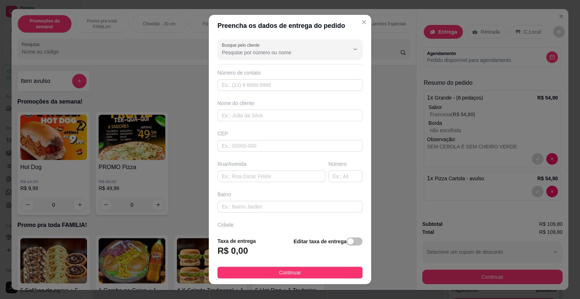
click at [240, 184] on div "Busque pelo cliente Número de contato Nome do cliente CEP Rua/[GEOGRAPHIC_DATA]" at bounding box center [290, 134] width 162 height 195
click at [237, 178] on input "text" at bounding box center [271, 177] width 108 height 12
type input "Irineu Bisterco 55"
click at [244, 87] on input "text" at bounding box center [289, 85] width 145 height 12
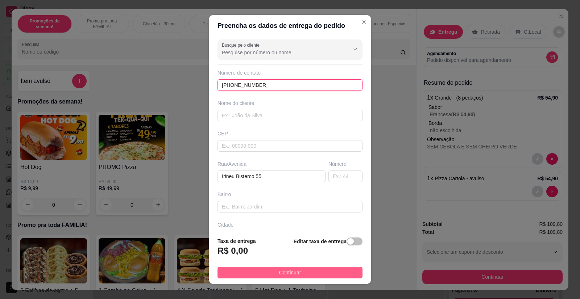
type input "[PHONE_NUMBER]"
click at [288, 275] on span "Continuar" at bounding box center [290, 273] width 22 height 8
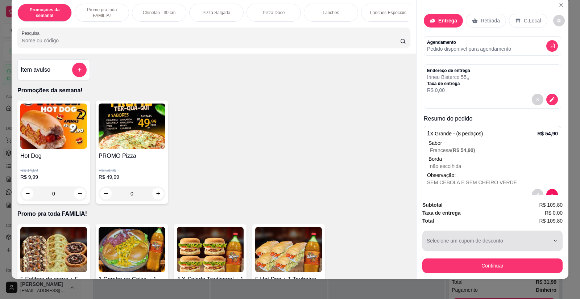
scroll to position [14, 0]
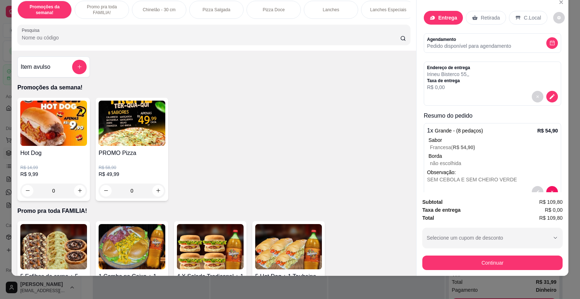
click at [138, 133] on img at bounding box center [132, 123] width 67 height 45
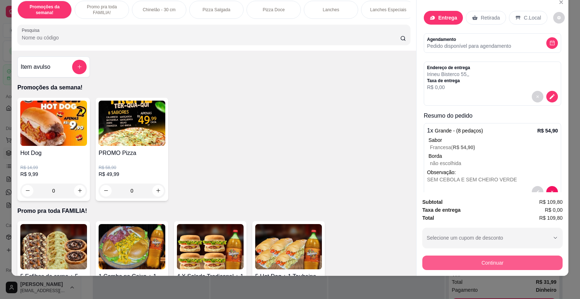
click at [470, 261] on button "Continuar" at bounding box center [492, 263] width 140 height 14
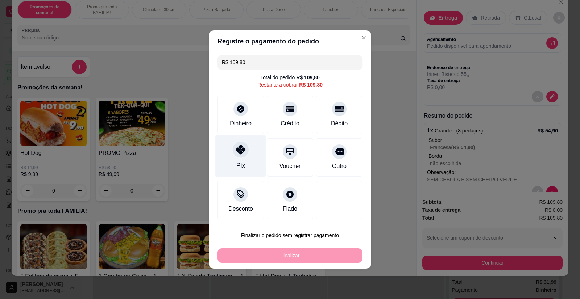
click at [239, 154] on icon at bounding box center [240, 149] width 9 height 9
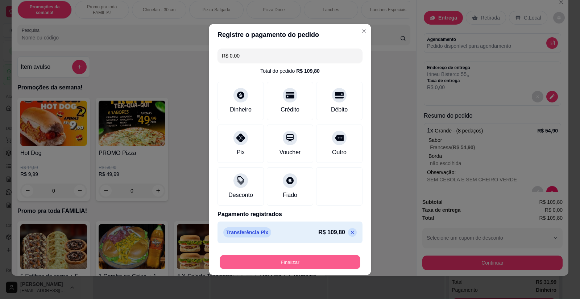
click at [294, 264] on button "Finalizar" at bounding box center [290, 262] width 141 height 14
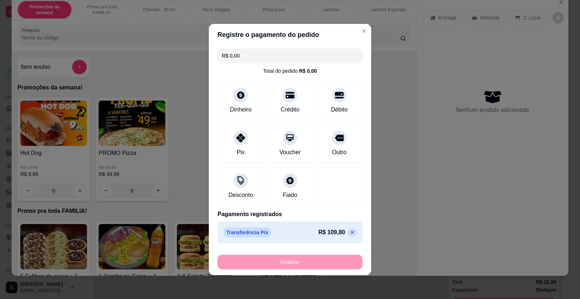
type input "-R$ 109,80"
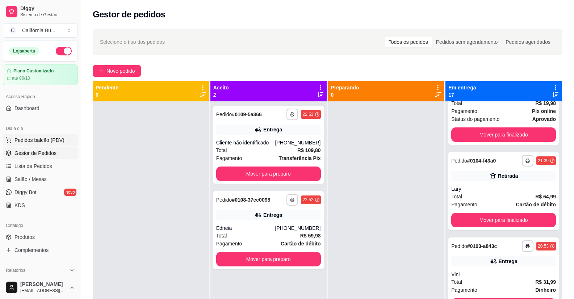
click at [42, 137] on span "Pedidos balcão (PDV)" at bounding box center [39, 140] width 50 height 7
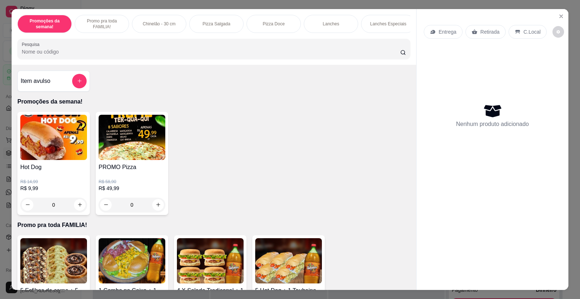
click at [126, 156] on img at bounding box center [132, 137] width 67 height 45
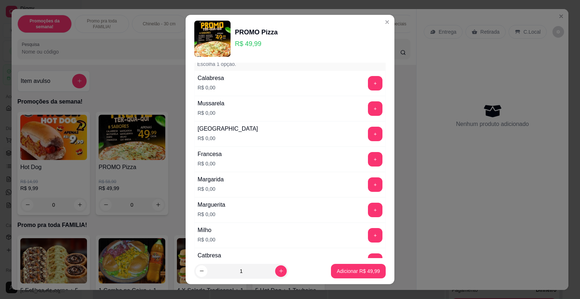
scroll to position [72, 0]
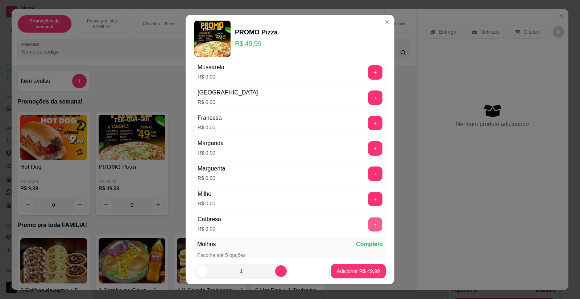
click at [368, 224] on button "+" at bounding box center [375, 225] width 14 height 14
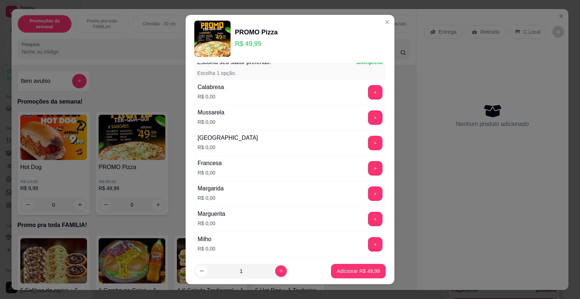
scroll to position [0, 0]
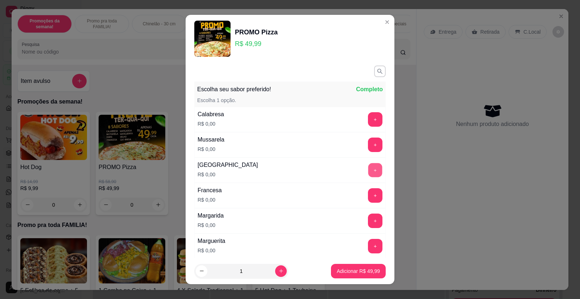
click at [368, 172] on button "+" at bounding box center [375, 170] width 14 height 14
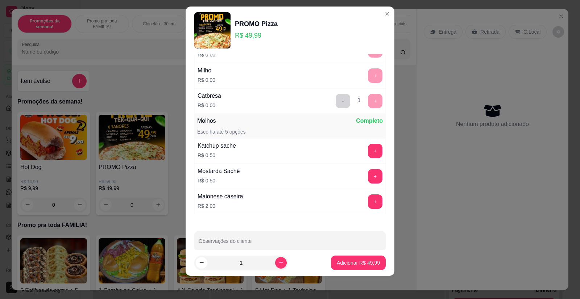
scroll to position [199, 0]
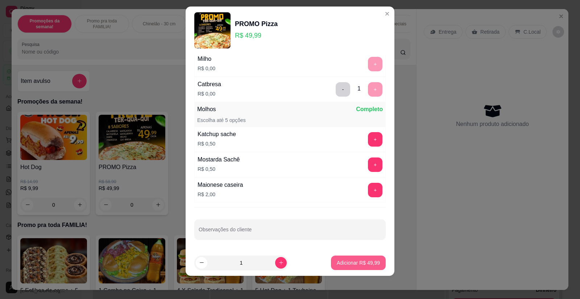
click at [347, 263] on p "Adicionar R$ 49,99" at bounding box center [358, 262] width 43 height 7
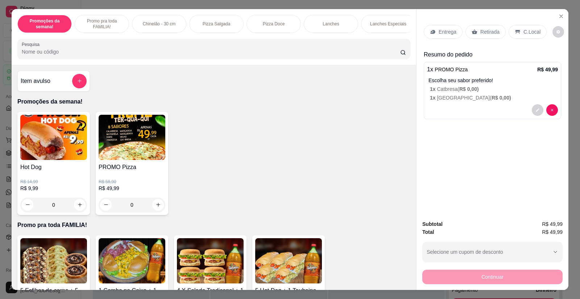
click at [488, 33] on p "Retirada" at bounding box center [489, 31] width 19 height 7
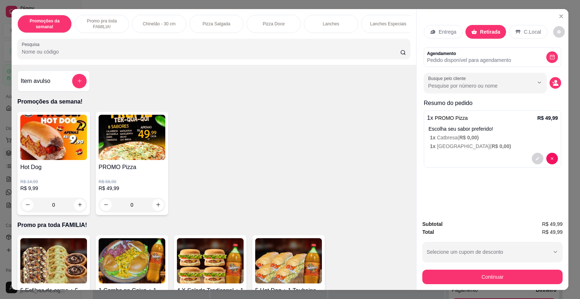
click at [558, 87] on div "Busque pelo cliente" at bounding box center [491, 83] width 137 height 20
click at [553, 87] on button "decrease-product-quantity" at bounding box center [555, 83] width 12 height 12
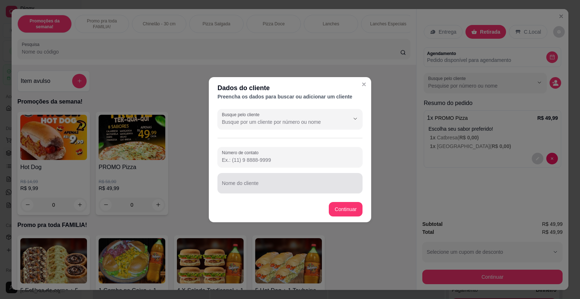
click at [253, 183] on div "Nome do cliente" at bounding box center [289, 183] width 145 height 20
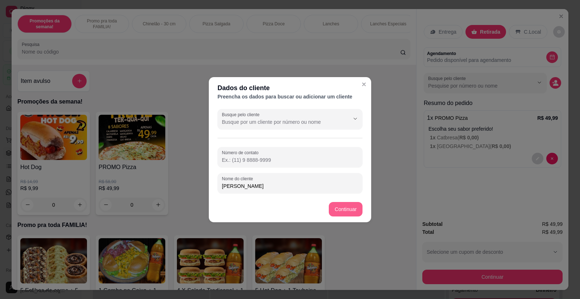
type input "[PERSON_NAME]"
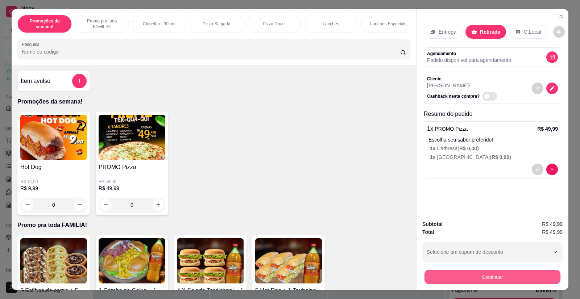
click at [478, 276] on button "Continuar" at bounding box center [492, 277] width 136 height 14
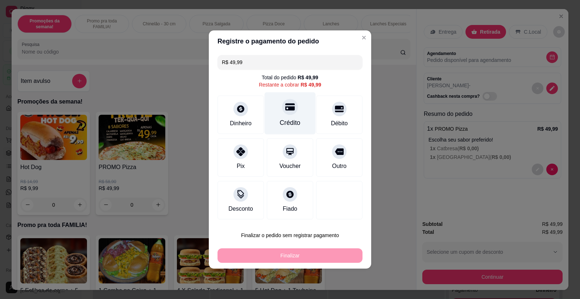
click at [293, 116] on div "Crédito" at bounding box center [289, 113] width 51 height 42
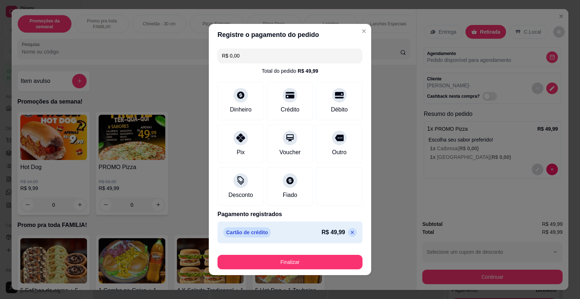
click at [251, 56] on input "R$ 0,00" at bounding box center [290, 56] width 136 height 14
click at [349, 231] on icon at bounding box center [352, 233] width 6 height 6
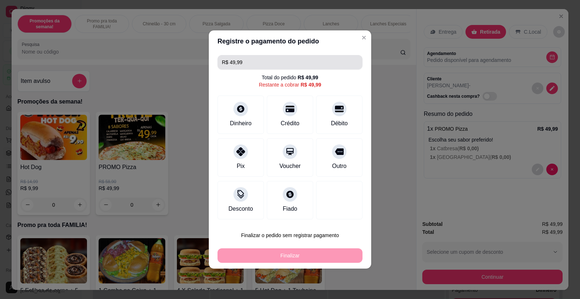
click at [277, 60] on input "R$ 49,99" at bounding box center [290, 62] width 136 height 14
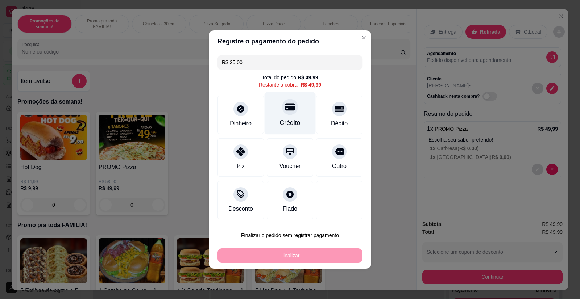
click at [286, 112] on icon at bounding box center [289, 106] width 9 height 9
type input "R$ 24,99"
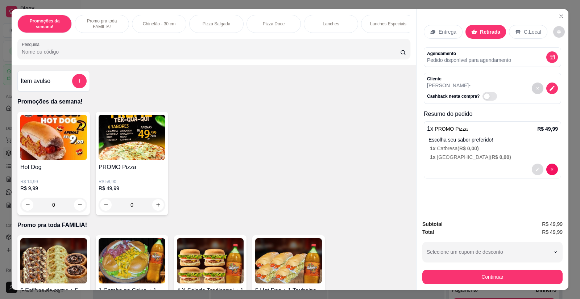
click at [538, 170] on button "decrease-product-quantity" at bounding box center [537, 170] width 12 height 12
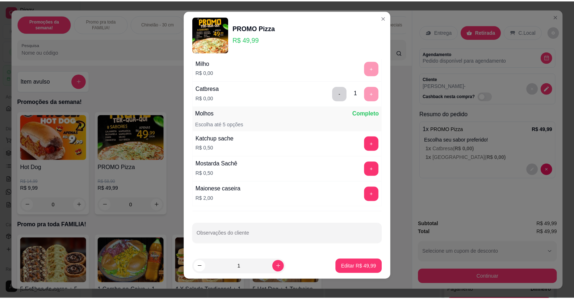
scroll to position [8, 0]
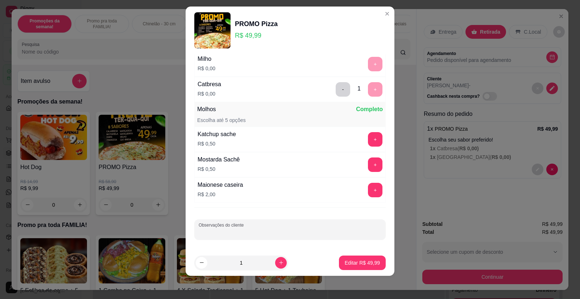
click at [238, 230] on input "Observações do cliente" at bounding box center [290, 232] width 183 height 7
type input "MASSA BEM ASSADA"
click at [345, 260] on p "Editar R$ 49,99" at bounding box center [361, 262] width 35 height 7
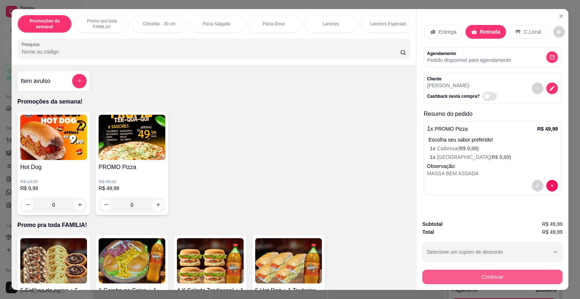
click at [452, 273] on button "Continuar" at bounding box center [492, 277] width 140 height 14
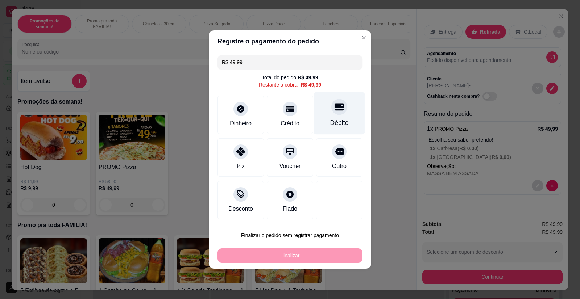
click at [336, 109] on icon at bounding box center [338, 107] width 9 height 7
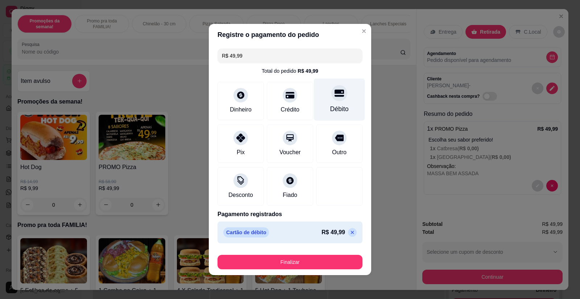
type input "R$ 0,00"
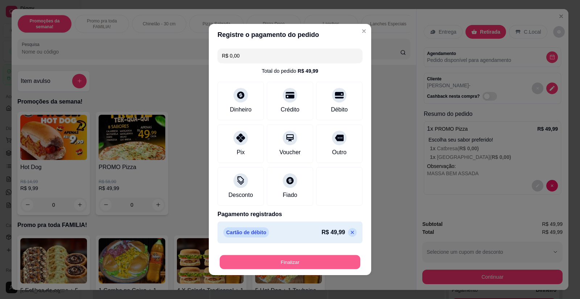
click at [306, 259] on button "Finalizar" at bounding box center [290, 262] width 141 height 14
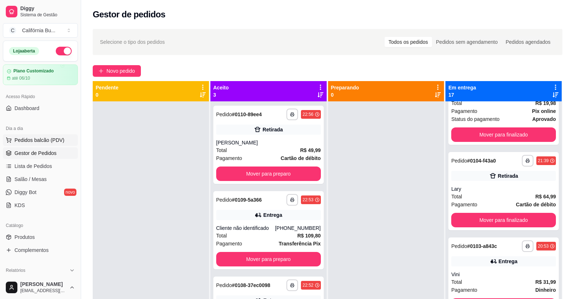
click at [45, 136] on button "Pedidos balcão (PDV)" at bounding box center [40, 140] width 75 height 12
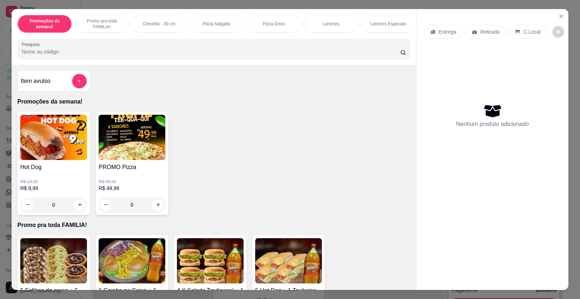
click at [79, 208] on div "0" at bounding box center [53, 205] width 67 height 14
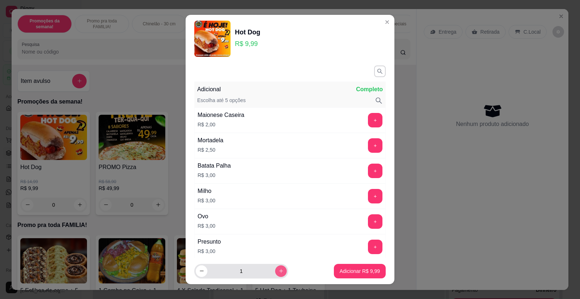
click at [278, 272] on icon "increase-product-quantity" at bounding box center [280, 270] width 5 height 5
type input "2"
click at [363, 279] on footer "2 Adicionar R$ 19,98" at bounding box center [289, 271] width 209 height 26
click at [363, 270] on p "Adicionar R$ 19,98" at bounding box center [358, 271] width 42 height 7
type input "2"
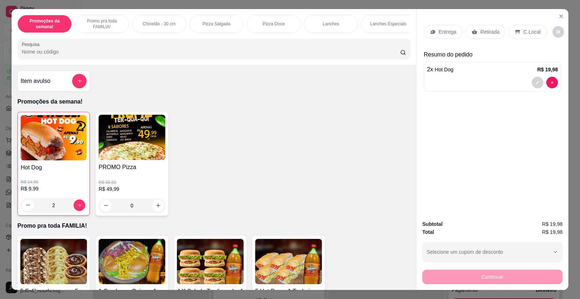
click at [490, 34] on p "Retirada" at bounding box center [489, 31] width 19 height 7
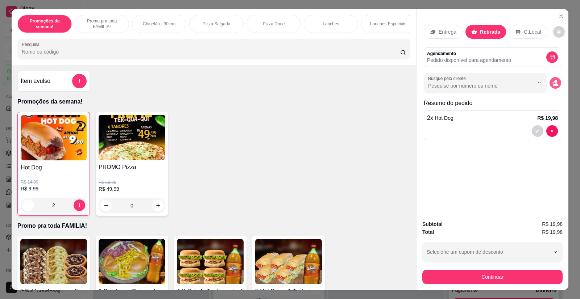
click at [556, 81] on button "decrease-product-quantity" at bounding box center [555, 83] width 12 height 12
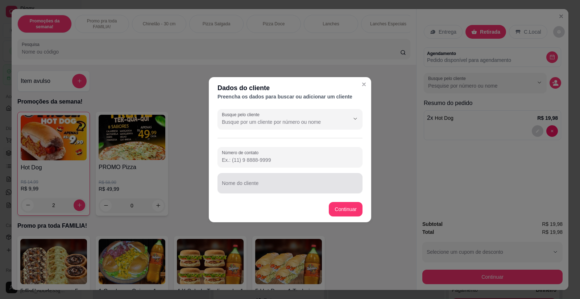
click at [266, 183] on input "Nome do cliente" at bounding box center [290, 186] width 136 height 7
type input "r"
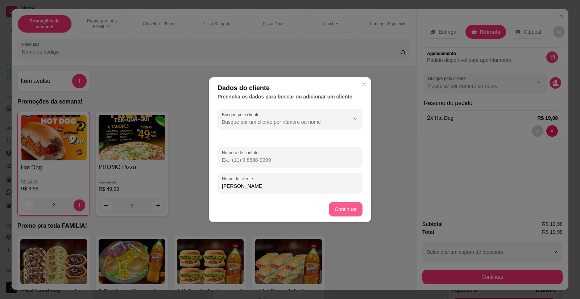
type input "[PERSON_NAME]"
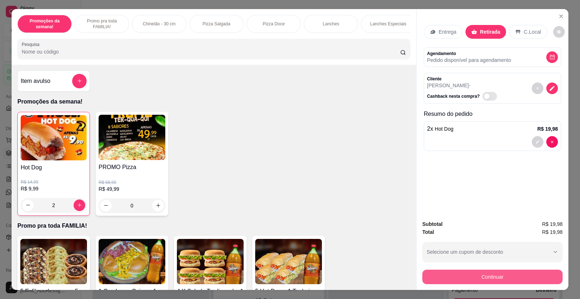
click at [479, 278] on button "Continuar" at bounding box center [492, 277] width 140 height 14
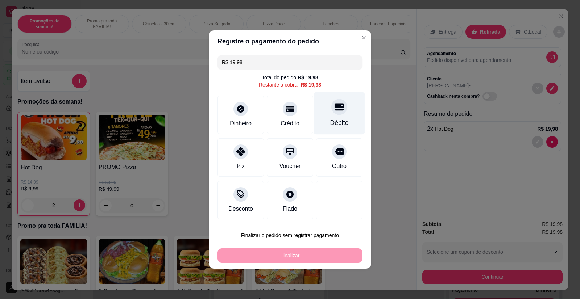
click at [344, 107] on div "Débito" at bounding box center [339, 113] width 51 height 42
type input "R$ 0,00"
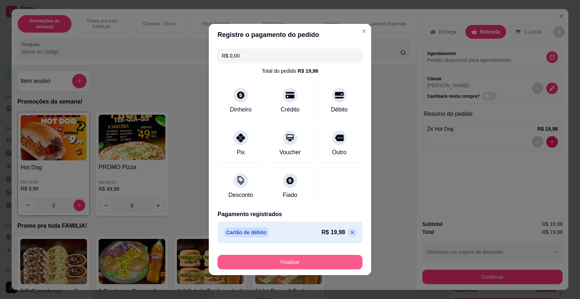
click at [296, 265] on button "Finalizar" at bounding box center [289, 262] width 145 height 14
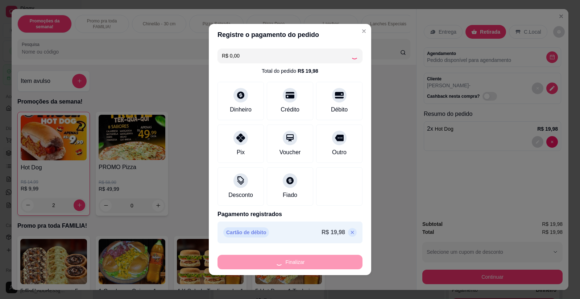
type input "0"
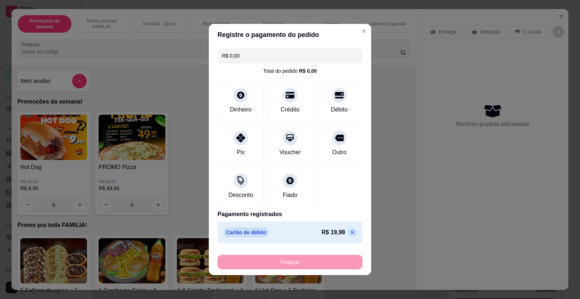
type input "-R$ 19,98"
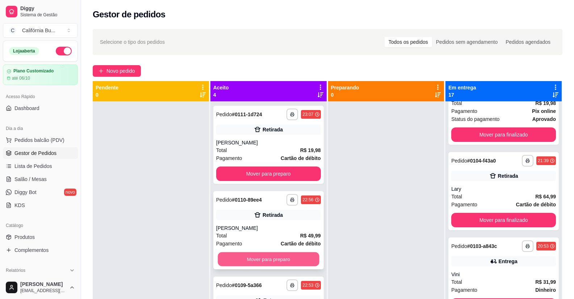
click at [276, 258] on button "Mover para preparo" at bounding box center [268, 259] width 101 height 14
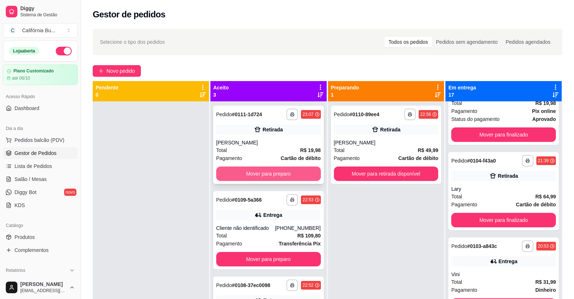
click at [270, 173] on button "Mover para preparo" at bounding box center [268, 174] width 105 height 14
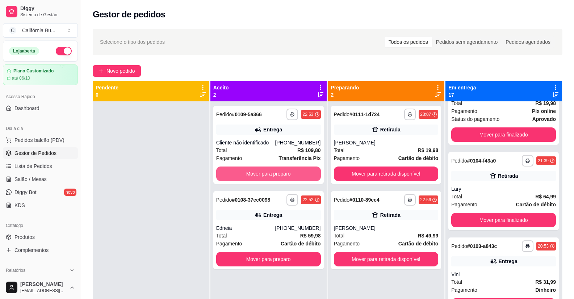
click at [270, 173] on button "Mover para preparo" at bounding box center [268, 174] width 105 height 14
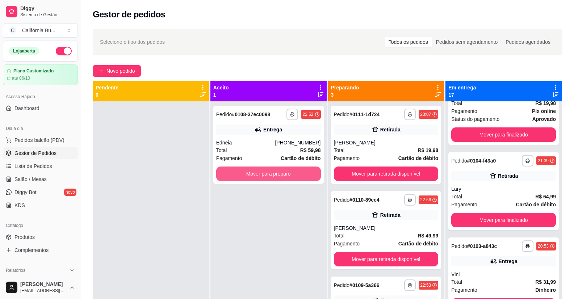
click at [270, 173] on button "Mover para preparo" at bounding box center [268, 174] width 105 height 14
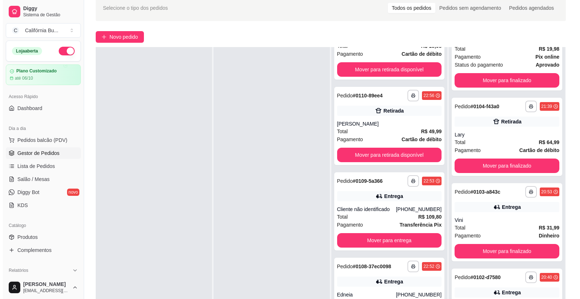
scroll to position [72, 0]
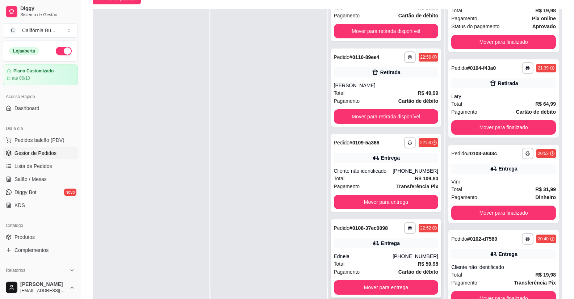
click at [362, 255] on div "Edneia" at bounding box center [363, 256] width 59 height 7
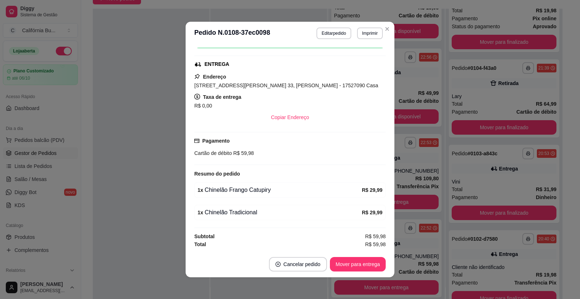
scroll to position [1, 0]
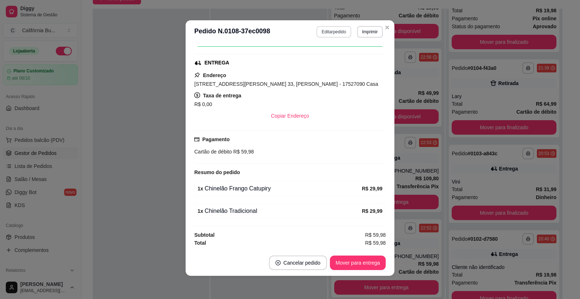
click at [329, 33] on button "Editar pedido" at bounding box center [333, 32] width 34 height 12
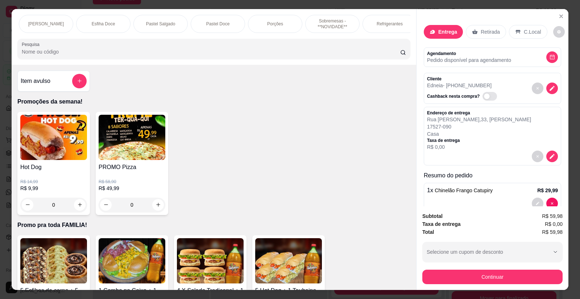
scroll to position [0, 594]
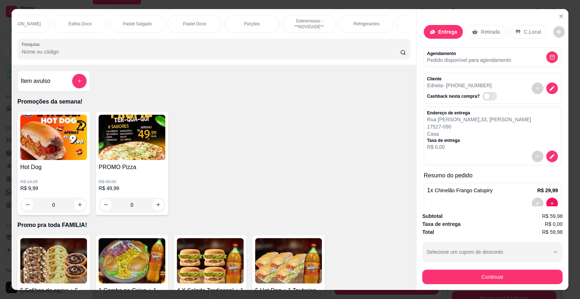
click at [357, 27] on div "Refrigerantes" at bounding box center [366, 24] width 54 height 18
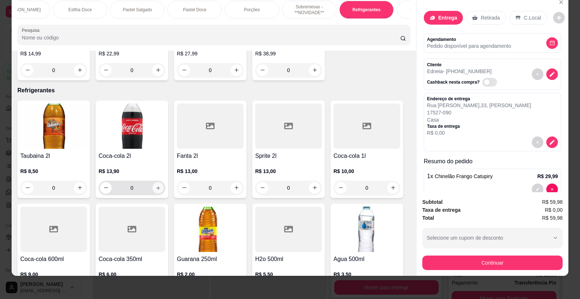
click at [155, 185] on icon "increase-product-quantity" at bounding box center [157, 187] width 5 height 5
type input "1"
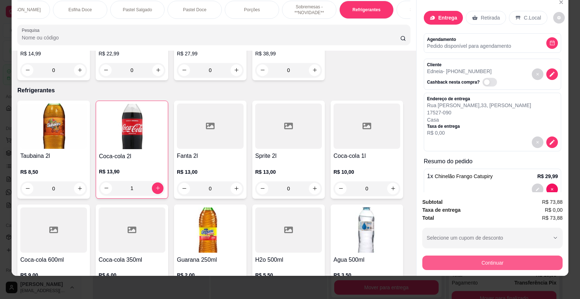
click at [450, 259] on button "Continuar" at bounding box center [492, 263] width 140 height 14
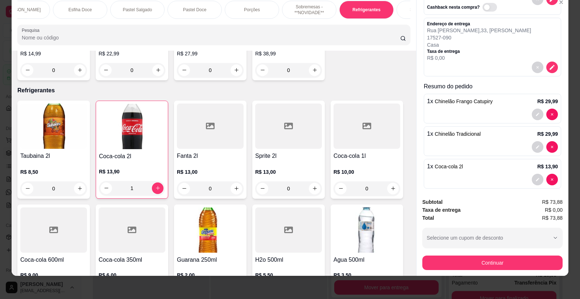
scroll to position [82, 0]
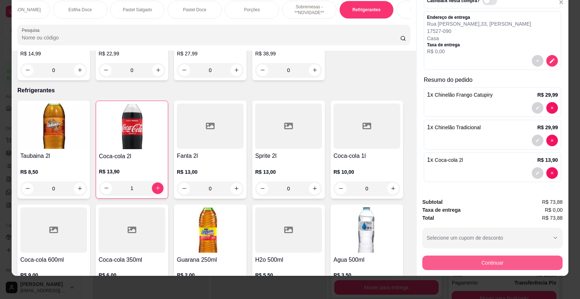
click at [482, 260] on button "Continuar" at bounding box center [492, 263] width 140 height 14
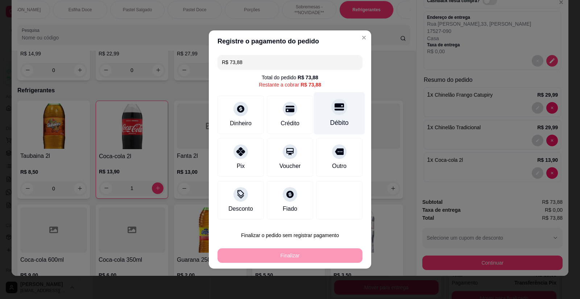
click at [330, 119] on div "Débito" at bounding box center [339, 122] width 18 height 9
type input "R$ 0,00"
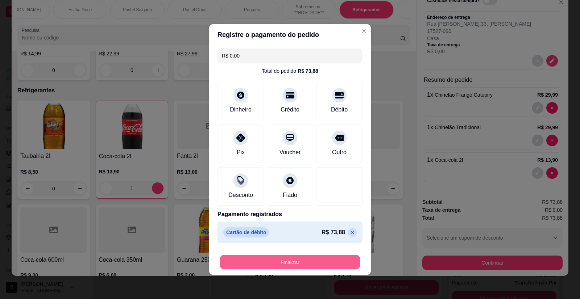
click at [295, 259] on button "Finalizar" at bounding box center [290, 262] width 141 height 14
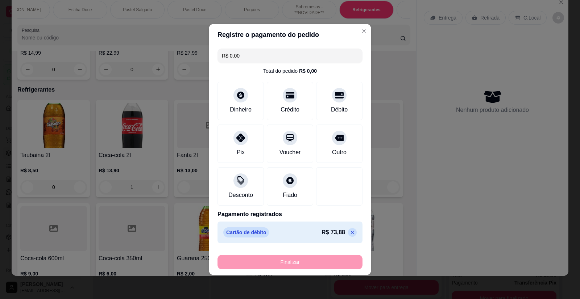
type input "0"
type input "-R$ 73,88"
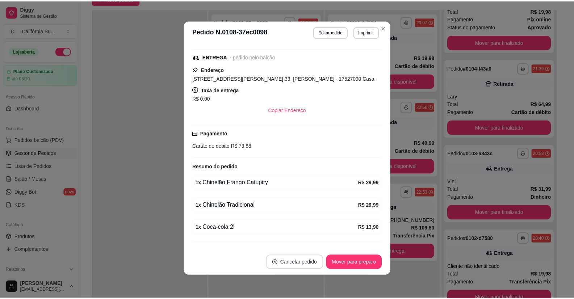
scroll to position [133, 0]
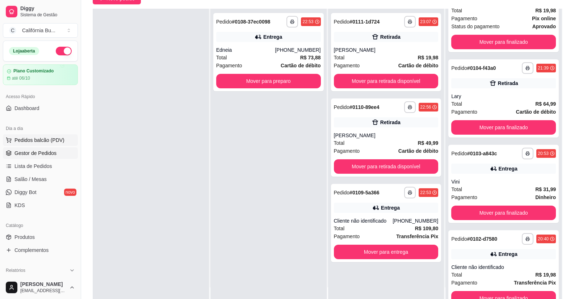
click at [29, 142] on span "Pedidos balcão (PDV)" at bounding box center [39, 140] width 50 height 7
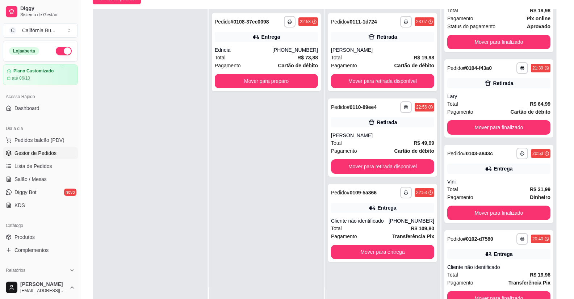
click at [75, 210] on div "0" at bounding box center [53, 205] width 67 height 14
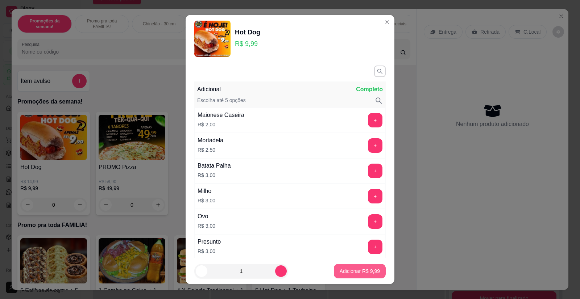
click at [346, 275] on p "Adicionar R$ 9,99" at bounding box center [359, 271] width 40 height 7
type input "1"
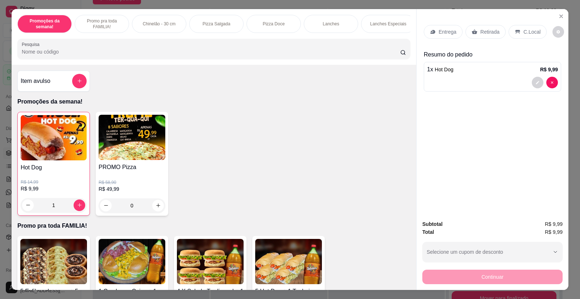
click at [476, 32] on div "Retirada" at bounding box center [485, 32] width 40 height 14
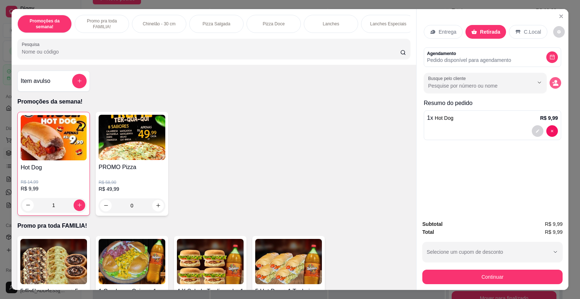
click at [549, 86] on button "decrease-product-quantity" at bounding box center [555, 83] width 12 height 12
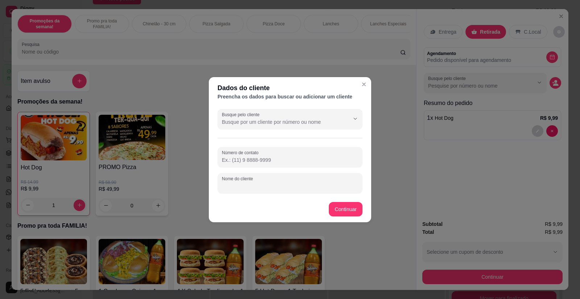
click at [277, 185] on input "Nome do cliente" at bounding box center [290, 186] width 136 height 7
type input "Caio"
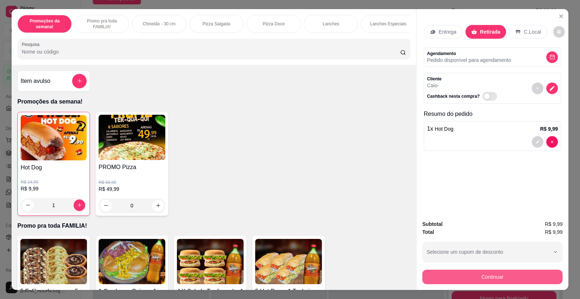
click at [462, 276] on button "Continuar" at bounding box center [492, 277] width 140 height 14
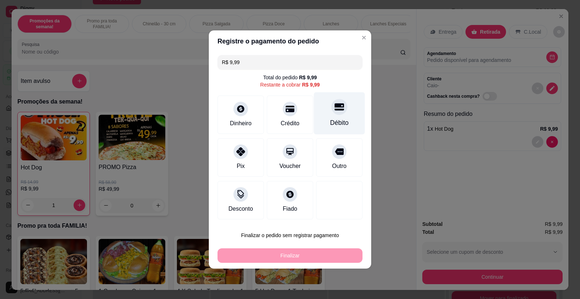
click at [335, 122] on div "Débito" at bounding box center [339, 122] width 18 height 9
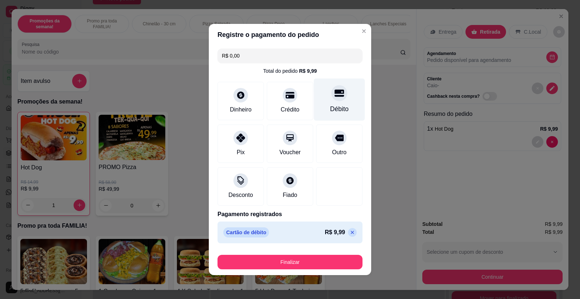
type input "R$ 0,00"
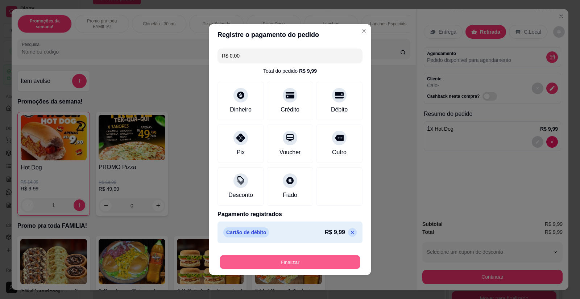
click at [292, 264] on button "Finalizar" at bounding box center [290, 262] width 141 height 14
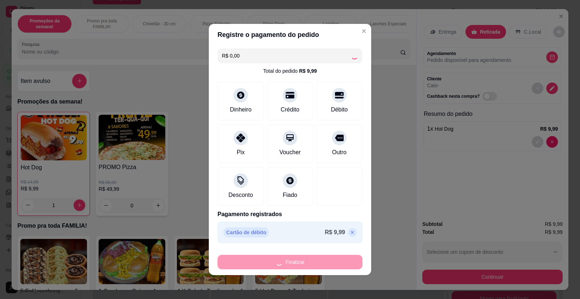
type input "0"
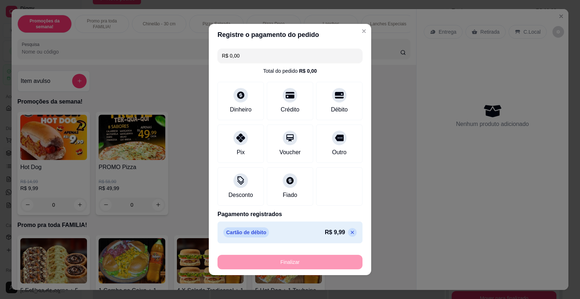
type input "-R$ 9,99"
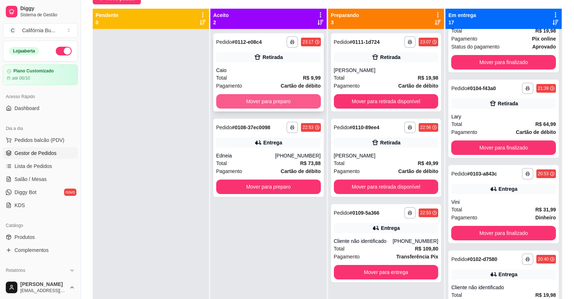
click at [292, 101] on button "Mover para preparo" at bounding box center [268, 101] width 105 height 14
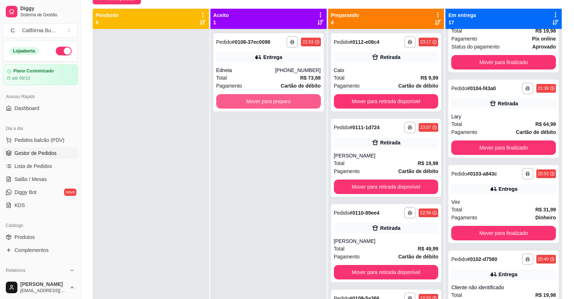
click at [292, 101] on button "Mover para preparo" at bounding box center [268, 101] width 105 height 14
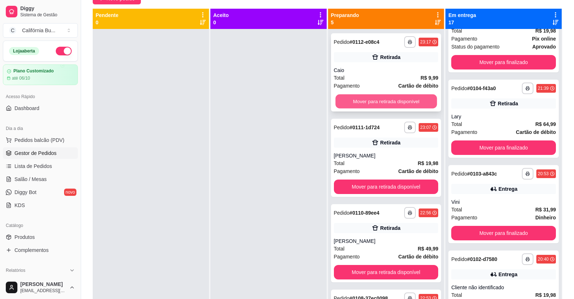
click at [384, 103] on button "Mover para retirada disponível" at bounding box center [385, 102] width 101 height 14
click at [384, 103] on button "Mover para retirada disponível" at bounding box center [386, 101] width 105 height 14
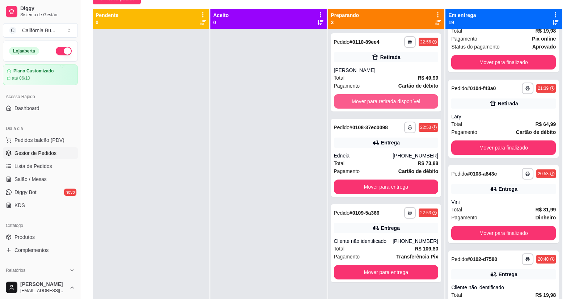
click at [384, 103] on button "Mover para retirada disponível" at bounding box center [386, 101] width 105 height 14
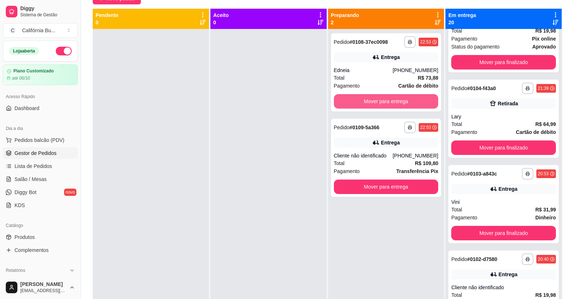
click at [384, 103] on button "Mover para entrega" at bounding box center [386, 101] width 105 height 14
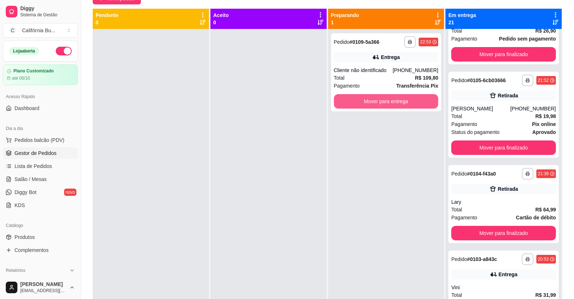
scroll to position [585, 0]
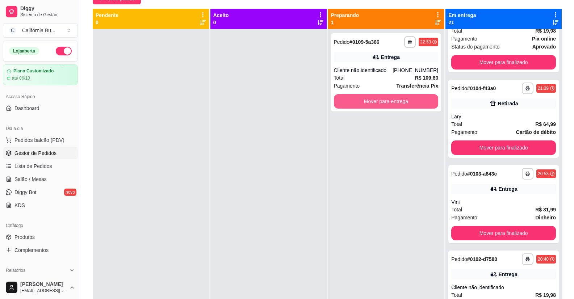
click at [384, 103] on button "Mover para entrega" at bounding box center [386, 101] width 105 height 14
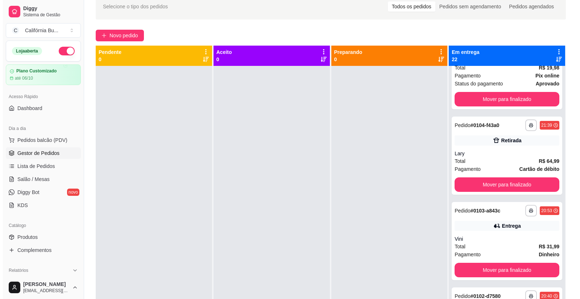
scroll to position [0, 0]
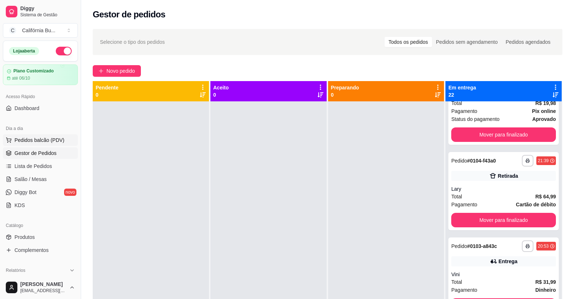
click at [30, 142] on span "Pedidos balcão (PDV)" at bounding box center [39, 140] width 50 height 7
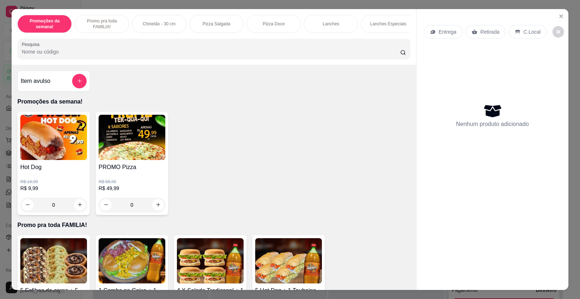
click at [300, 155] on div "Hot Dog R$ 14,99 R$ 9,99 0 PROMO Pizza R$ 58,90 R$ 49,99 0" at bounding box center [213, 163] width 393 height 103
click at [311, 188] on div "Hot Dog R$ 14,99 R$ 9,99 0 PROMO Pizza R$ 58,90 R$ 49,99 0" at bounding box center [213, 163] width 393 height 103
drag, startPoint x: 297, startPoint y: 182, endPoint x: 270, endPoint y: 168, distance: 30.9
click at [270, 168] on div "Hot Dog R$ 14,99 R$ 9,99 0 PROMO Pizza R$ 58,90 R$ 49,99 0" at bounding box center [213, 163] width 393 height 103
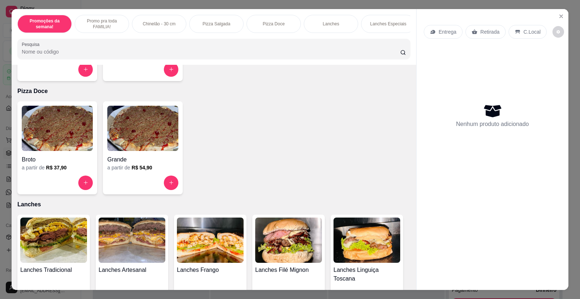
scroll to position [543, 0]
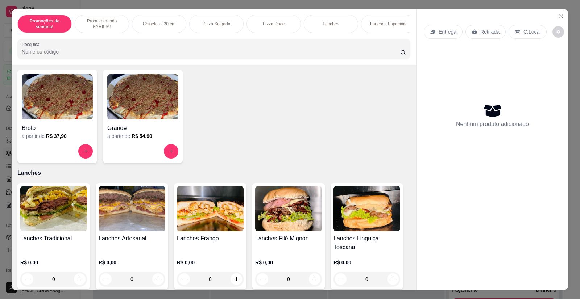
click at [125, 218] on img at bounding box center [132, 208] width 67 height 45
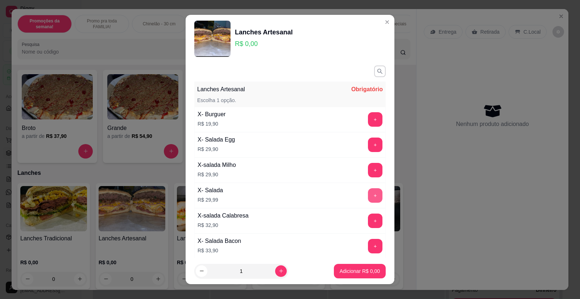
click at [368, 192] on button "+" at bounding box center [375, 195] width 14 height 14
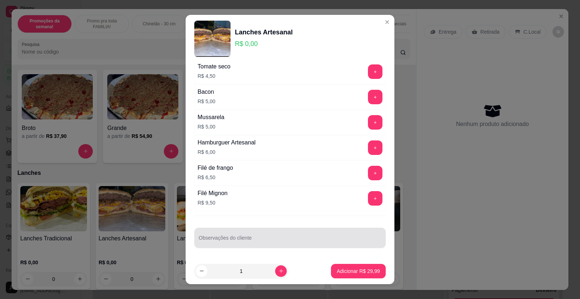
scroll to position [8, 0]
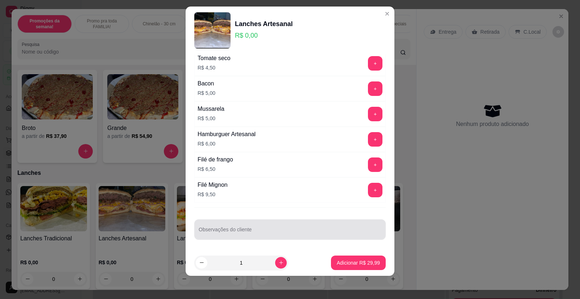
click at [239, 228] on div at bounding box center [290, 229] width 183 height 14
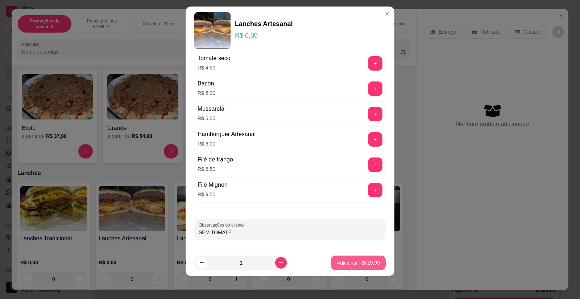
type input "SEM TOMATE"
click at [338, 261] on p "Adicionar R$ 29,99" at bounding box center [358, 262] width 43 height 7
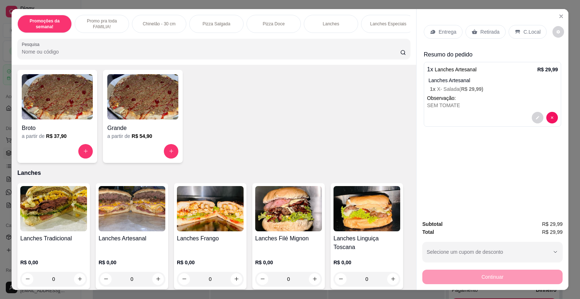
click at [128, 227] on img at bounding box center [132, 208] width 67 height 45
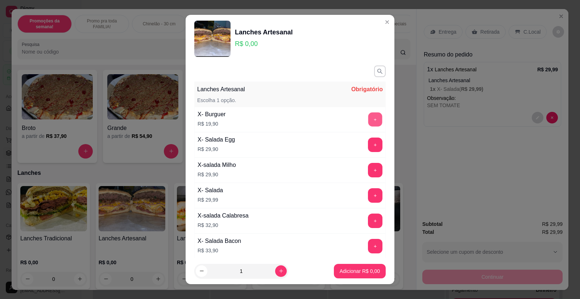
click at [368, 120] on button "+" at bounding box center [375, 120] width 14 height 14
click at [343, 267] on button "Adicionar R$ 19,90" at bounding box center [358, 271] width 55 height 14
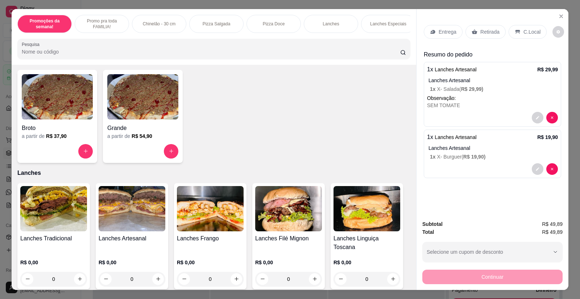
click at [455, 280] on div "Continuar" at bounding box center [492, 276] width 140 height 16
click at [486, 34] on p "Retirada" at bounding box center [489, 31] width 19 height 7
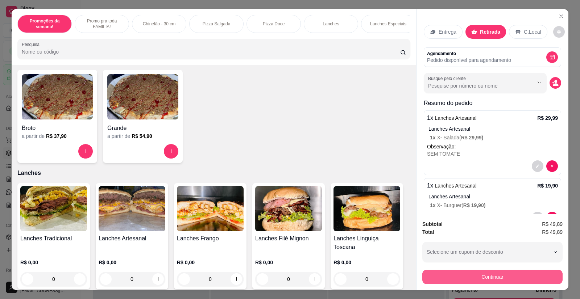
click at [481, 281] on button "Continuar" at bounding box center [492, 277] width 140 height 14
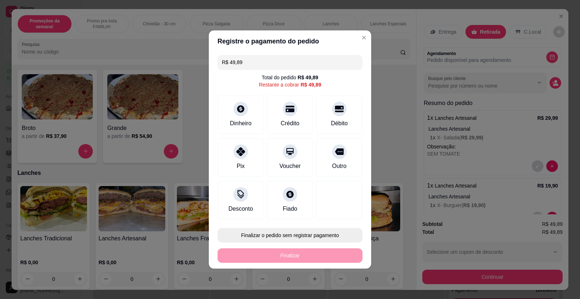
click at [306, 232] on button "Finalizar o pedido sem registrar pagamento" at bounding box center [289, 235] width 145 height 14
click at [339, 214] on button "Confirmar" at bounding box center [334, 214] width 27 height 11
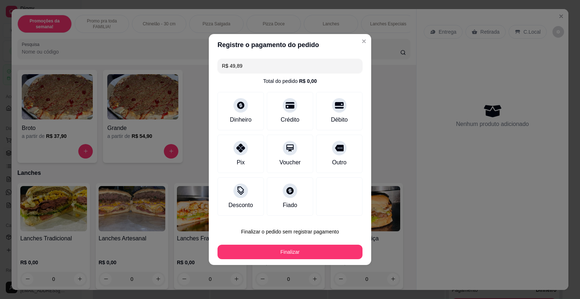
type input "R$ 0,00"
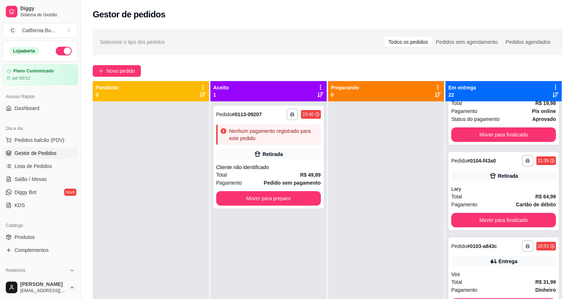
drag, startPoint x: 339, startPoint y: 214, endPoint x: 200, endPoint y: 250, distance: 143.5
click at [200, 250] on div at bounding box center [151, 250] width 116 height 299
click at [302, 152] on div "Retirada" at bounding box center [268, 154] width 105 height 10
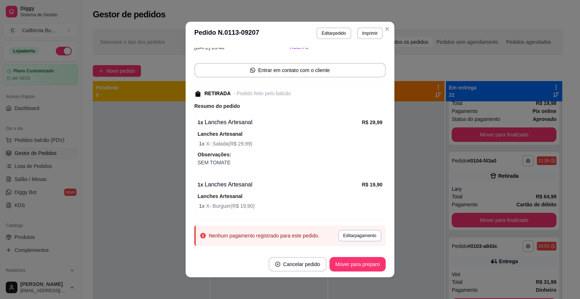
scroll to position [54, 0]
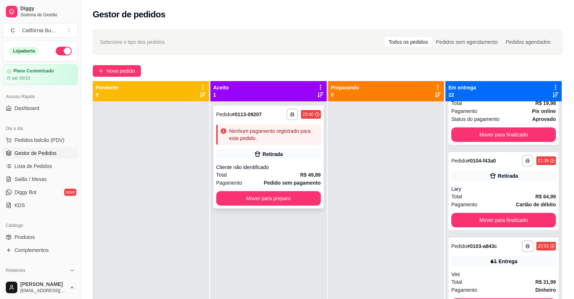
click at [293, 163] on div "**********" at bounding box center [268, 157] width 110 height 103
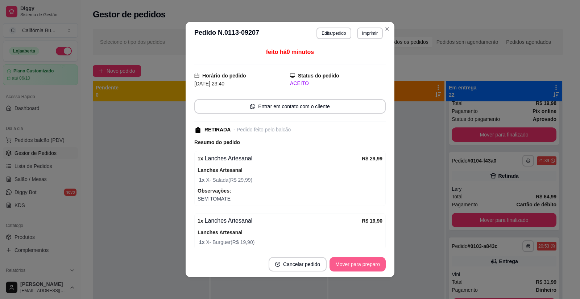
click at [349, 267] on button "Mover para preparo" at bounding box center [357, 264] width 56 height 14
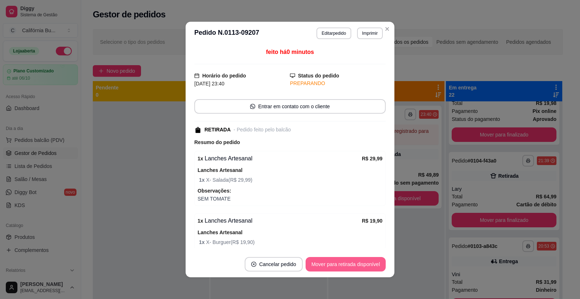
click at [344, 264] on button "Mover para retirada disponível" at bounding box center [345, 264] width 80 height 14
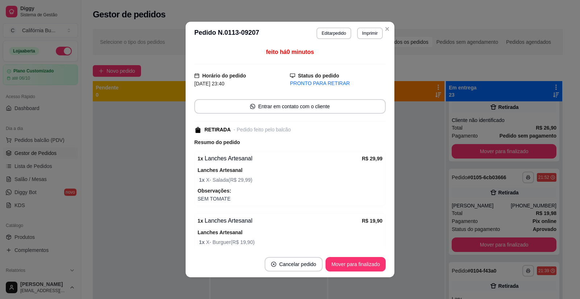
scroll to position [780, 0]
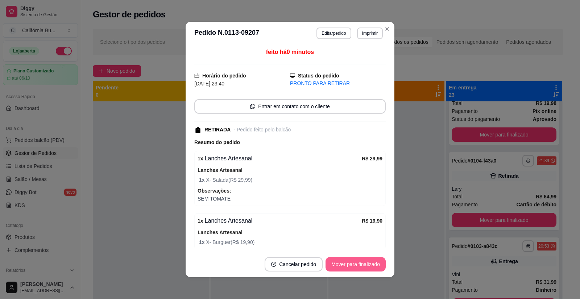
click at [362, 263] on button "Mover para finalizado" at bounding box center [355, 264] width 60 height 14
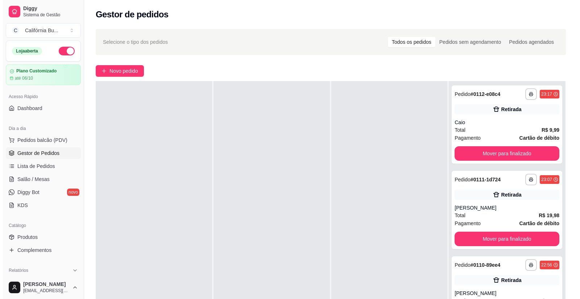
scroll to position [0, 0]
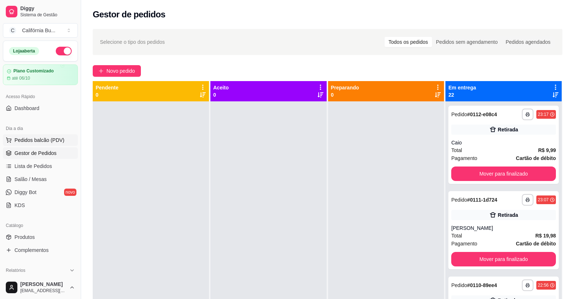
click at [48, 142] on span "Pedidos balcão (PDV)" at bounding box center [39, 140] width 50 height 7
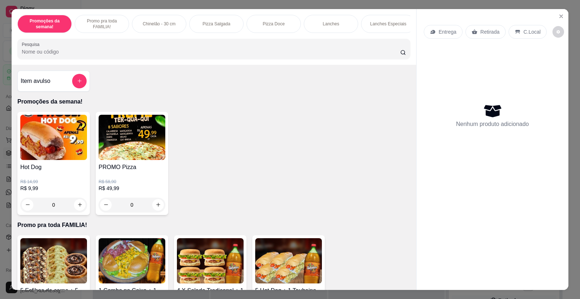
click at [140, 158] on img at bounding box center [132, 137] width 67 height 45
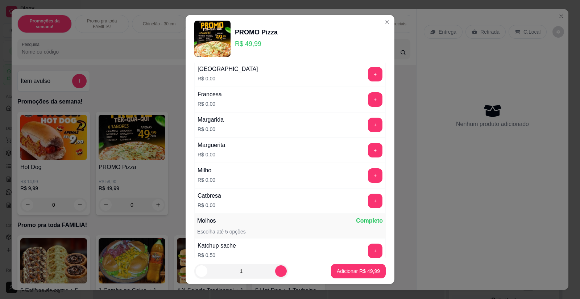
scroll to position [109, 0]
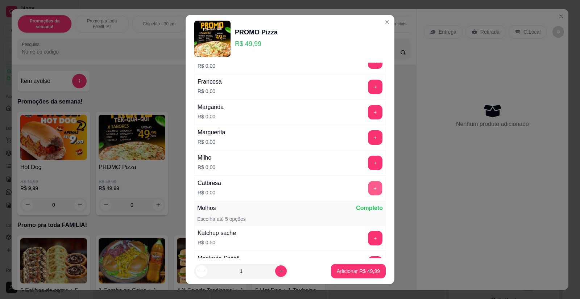
click at [368, 191] on button "+" at bounding box center [375, 188] width 14 height 14
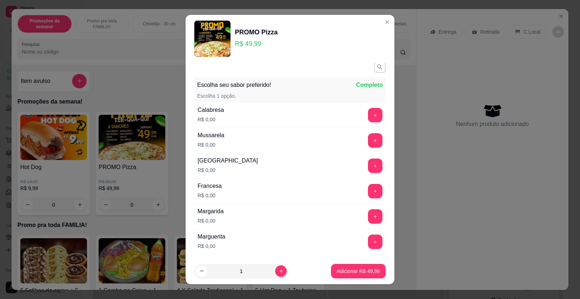
scroll to position [0, 0]
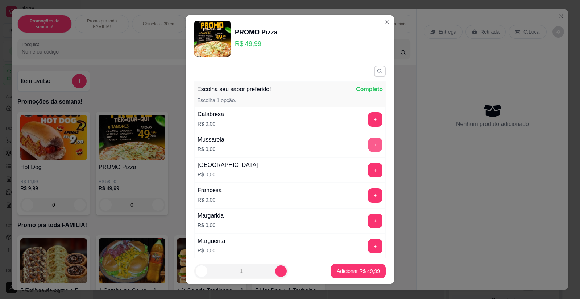
click at [368, 143] on button "+" at bounding box center [375, 145] width 14 height 14
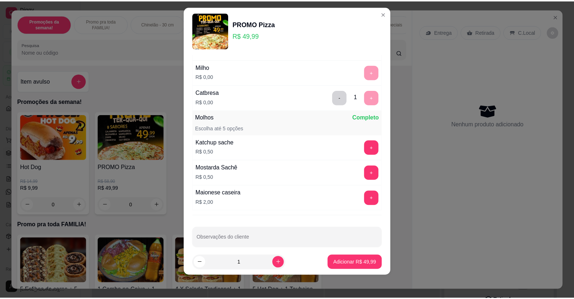
scroll to position [199, 0]
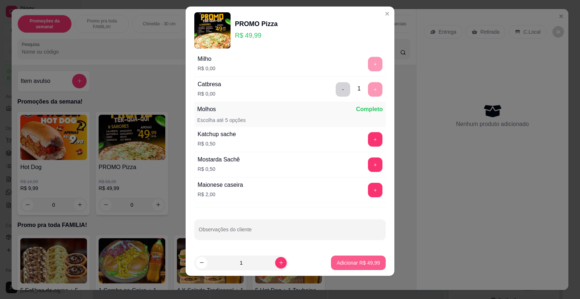
click at [357, 259] on button "Adicionar R$ 49,99" at bounding box center [358, 263] width 55 height 14
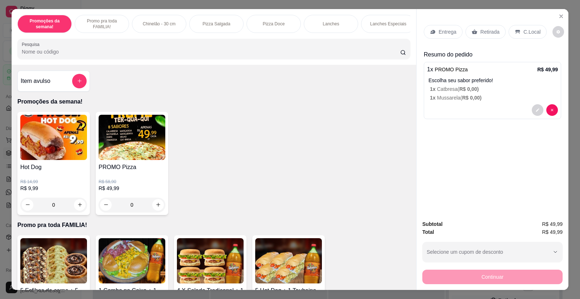
click at [439, 25] on div "Entrega" at bounding box center [442, 32] width 39 height 14
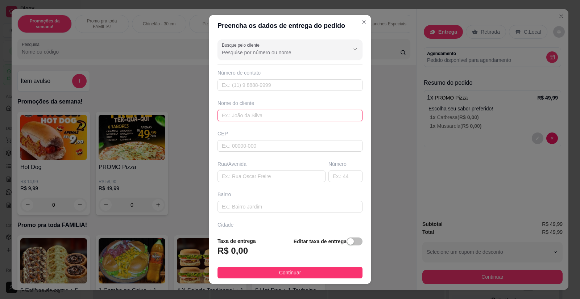
click at [241, 113] on input "text" at bounding box center [289, 116] width 145 height 12
type input "Paulo"
paste input "[STREET_ADDRESS]"
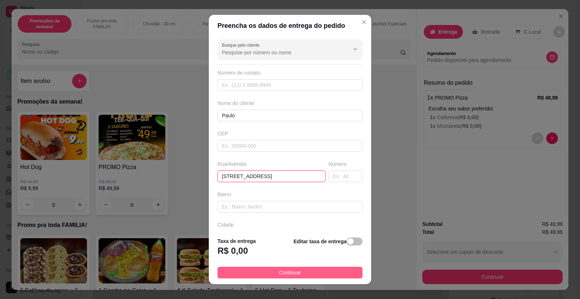
type input "[STREET_ADDRESS]"
click at [298, 271] on button "Continuar" at bounding box center [289, 273] width 145 height 12
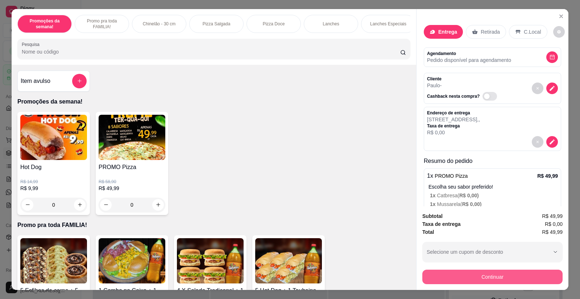
click at [453, 274] on button "Continuar" at bounding box center [492, 277] width 140 height 14
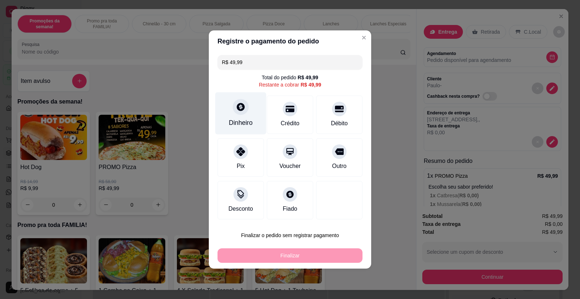
click at [233, 120] on div "Dinheiro" at bounding box center [241, 122] width 24 height 9
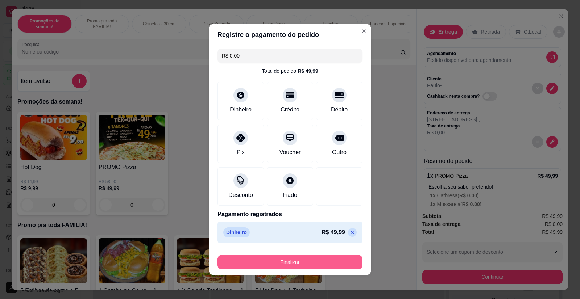
click at [289, 264] on button "Finalizar" at bounding box center [289, 262] width 145 height 14
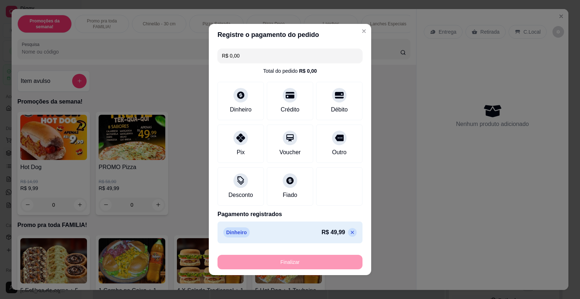
type input "-R$ 49,99"
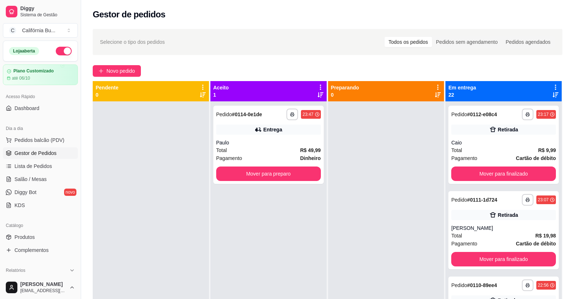
click at [16, 131] on div "Dia a dia" at bounding box center [40, 129] width 75 height 12
click at [15, 139] on span "Pedidos balcão (PDV)" at bounding box center [39, 140] width 50 height 7
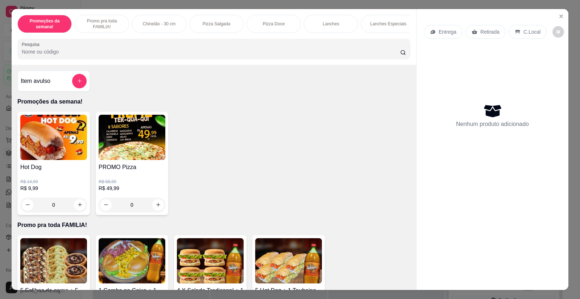
click at [76, 206] on div "0" at bounding box center [53, 205] width 67 height 14
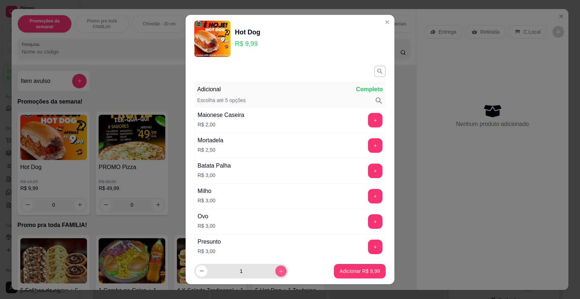
click at [278, 273] on icon "increase-product-quantity" at bounding box center [280, 270] width 5 height 5
type input "2"
click at [341, 269] on p "Adicionar R$ 19,98" at bounding box center [358, 271] width 42 height 7
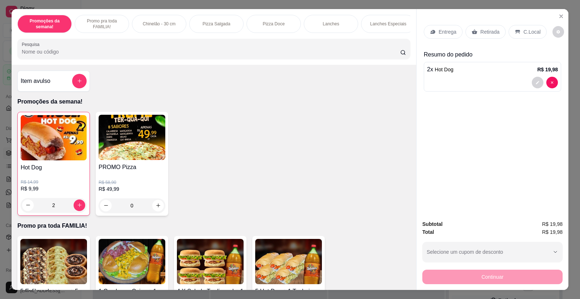
click at [443, 37] on div "Entrega" at bounding box center [442, 32] width 39 height 14
click at [482, 33] on p "Retirada" at bounding box center [489, 31] width 19 height 7
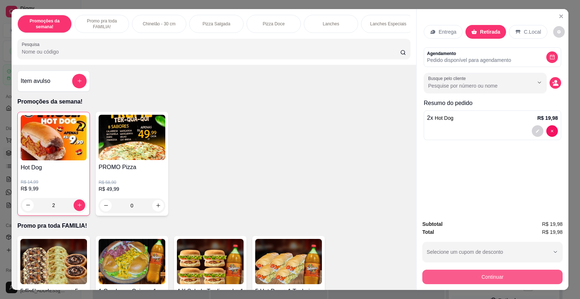
click at [500, 279] on button "Continuar" at bounding box center [492, 277] width 140 height 14
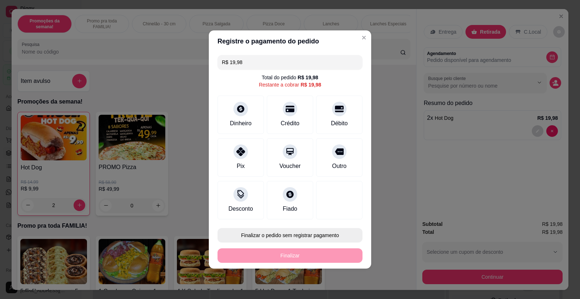
click at [289, 235] on button "Finalizar o pedido sem registrar pagamento" at bounding box center [289, 235] width 145 height 14
click at [342, 215] on button "Confirmar" at bounding box center [334, 214] width 27 height 11
type input "0"
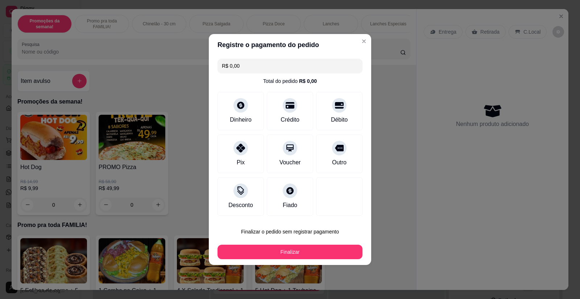
type input "R$ 0,00"
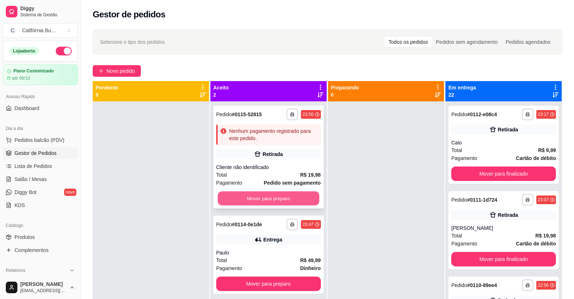
click at [267, 195] on button "Mover para preparo" at bounding box center [268, 199] width 101 height 14
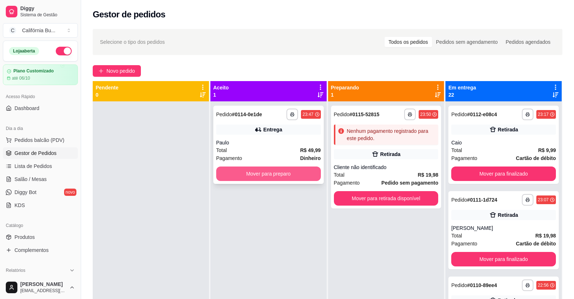
click at [289, 176] on button "Mover para preparo" at bounding box center [268, 174] width 105 height 14
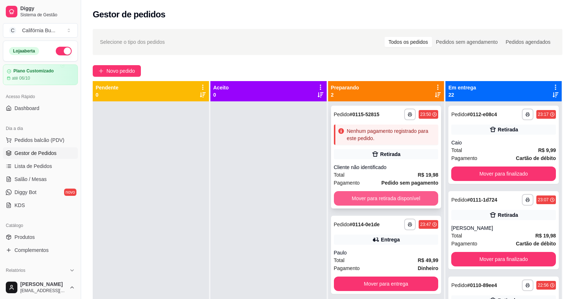
click at [374, 197] on button "Mover para retirada disponível" at bounding box center [386, 198] width 105 height 14
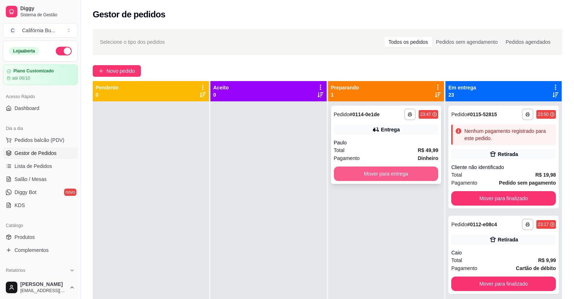
click at [392, 174] on button "Mover para entrega" at bounding box center [386, 174] width 105 height 14
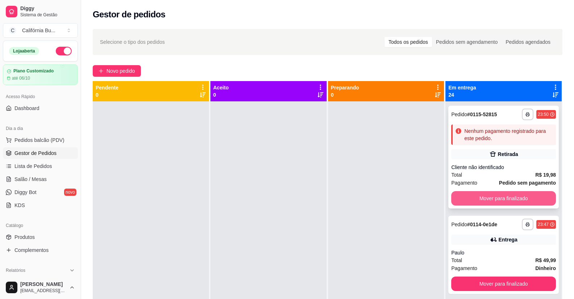
click at [509, 202] on button "Mover para finalizado" at bounding box center [503, 198] width 105 height 14
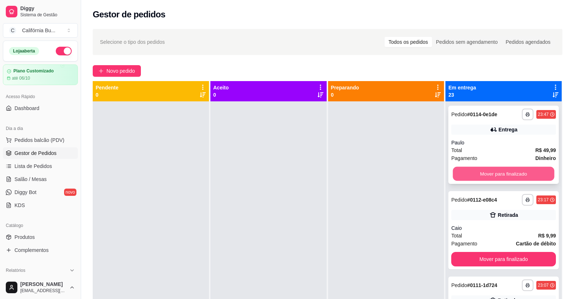
click at [511, 173] on button "Mover para finalizado" at bounding box center [503, 174] width 101 height 14
click at [511, 173] on button "Mover para finalizado" at bounding box center [503, 174] width 105 height 14
click at [511, 173] on button "Mover para finalizado" at bounding box center [503, 174] width 101 height 14
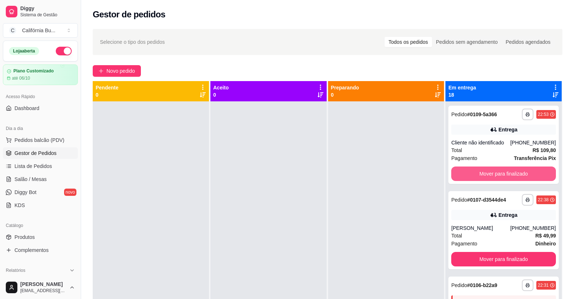
click at [511, 173] on button "Mover para finalizado" at bounding box center [503, 174] width 105 height 14
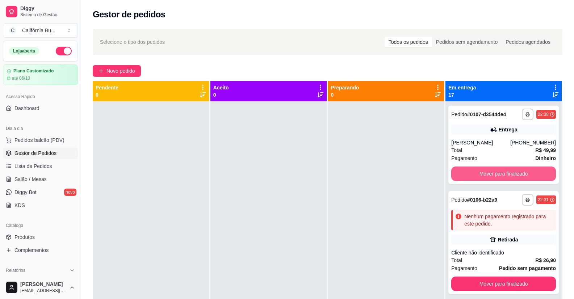
click at [511, 173] on button "Mover para finalizado" at bounding box center [503, 174] width 105 height 14
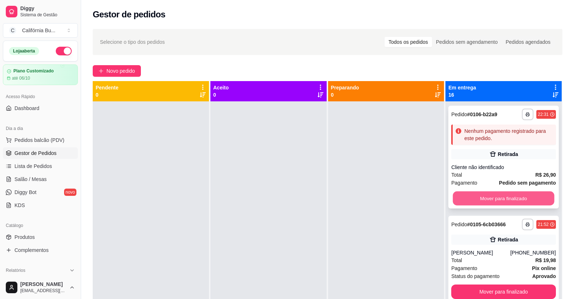
click at [500, 201] on button "Mover para finalizado" at bounding box center [503, 199] width 101 height 14
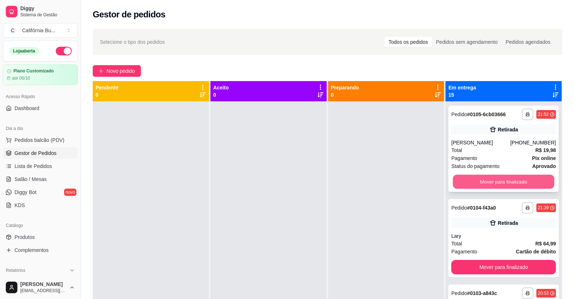
click at [510, 183] on button "Mover para finalizado" at bounding box center [503, 182] width 101 height 14
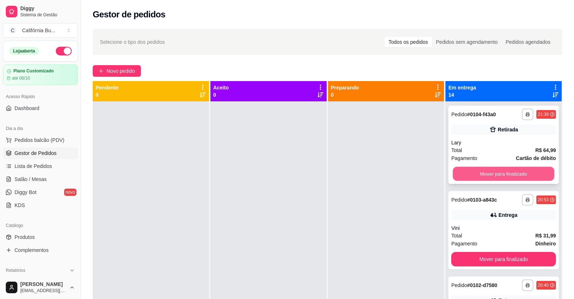
click at [513, 172] on button "Mover para finalizado" at bounding box center [503, 174] width 101 height 14
click at [511, 172] on button "Mover para finalizado" at bounding box center [503, 174] width 101 height 14
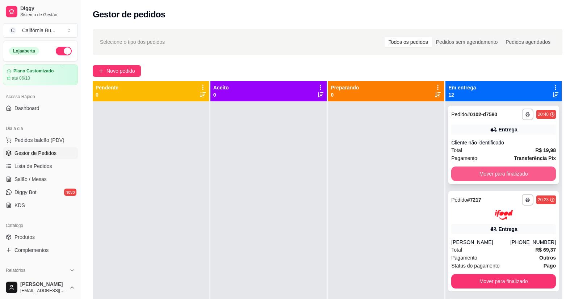
click at [508, 175] on button "Mover para finalizado" at bounding box center [503, 174] width 105 height 14
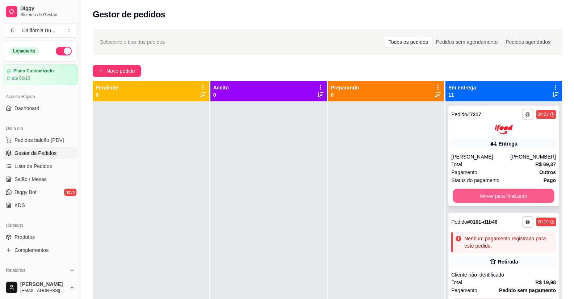
click at [504, 194] on button "Mover para finalizado" at bounding box center [503, 196] width 101 height 14
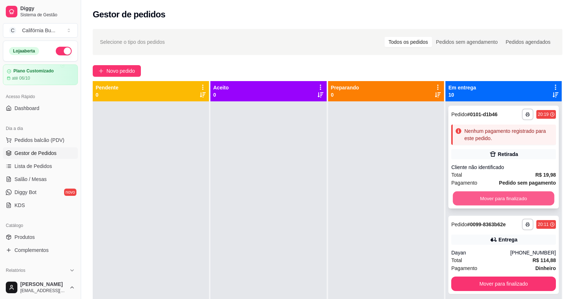
click at [504, 195] on button "Mover para finalizado" at bounding box center [503, 199] width 101 height 14
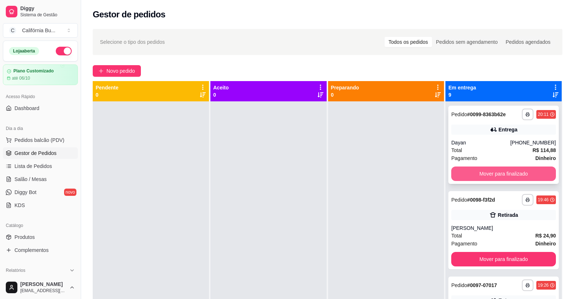
click at [509, 177] on button "Mover para finalizado" at bounding box center [503, 174] width 105 height 14
click at [498, 170] on button "Mover para finalizado" at bounding box center [503, 174] width 105 height 14
click at [497, 174] on button "Mover para finalizado" at bounding box center [503, 174] width 105 height 14
click at [497, 174] on button "Mover para finalizado" at bounding box center [503, 174] width 101 height 14
click at [497, 174] on button "Mover para finalizado" at bounding box center [503, 174] width 105 height 14
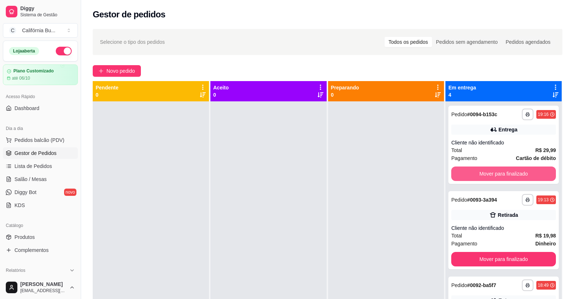
click at [497, 174] on button "Mover para finalizado" at bounding box center [503, 174] width 105 height 14
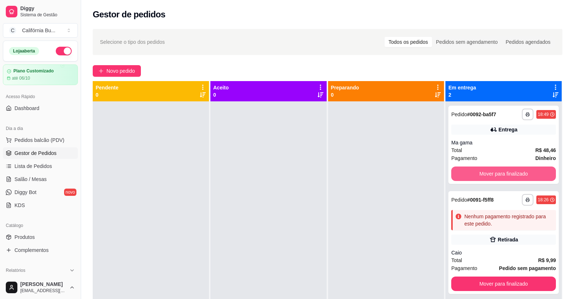
click at [497, 174] on button "Mover para finalizado" at bounding box center [503, 174] width 105 height 14
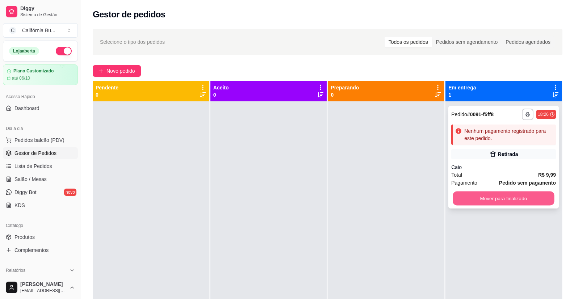
click at [502, 200] on button "Mover para finalizado" at bounding box center [503, 199] width 101 height 14
